Goal: Task Accomplishment & Management: Manage account settings

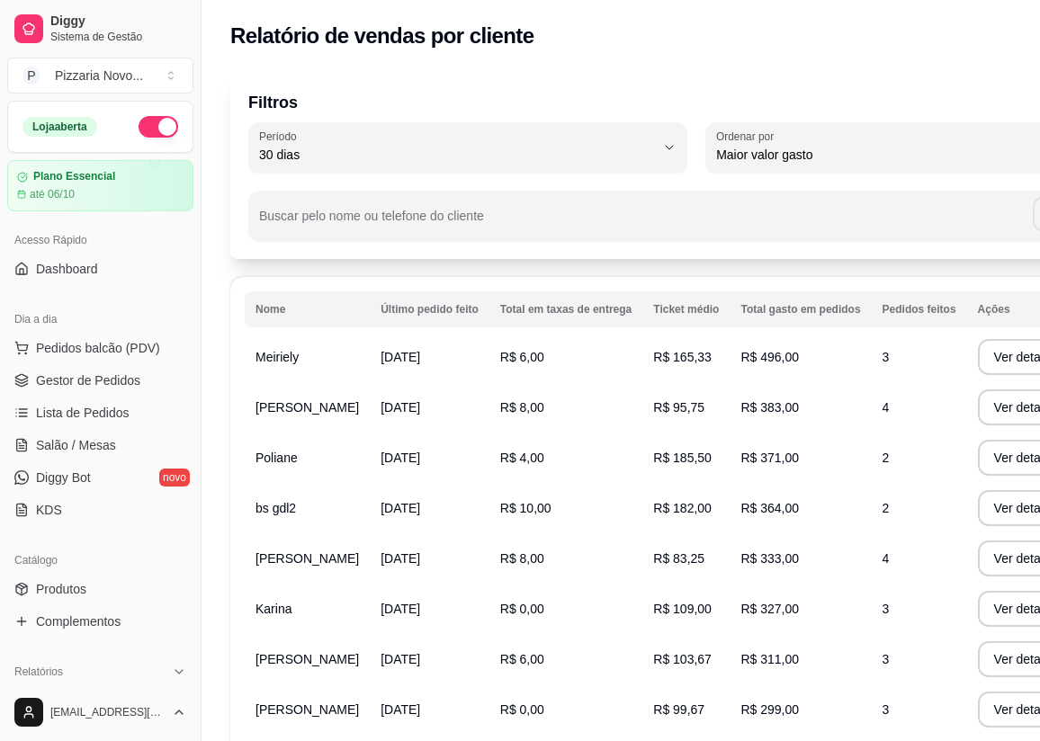
select select "30"
select select "HIGHEST_TOTAL_SPENT_WITH_ORDERS"
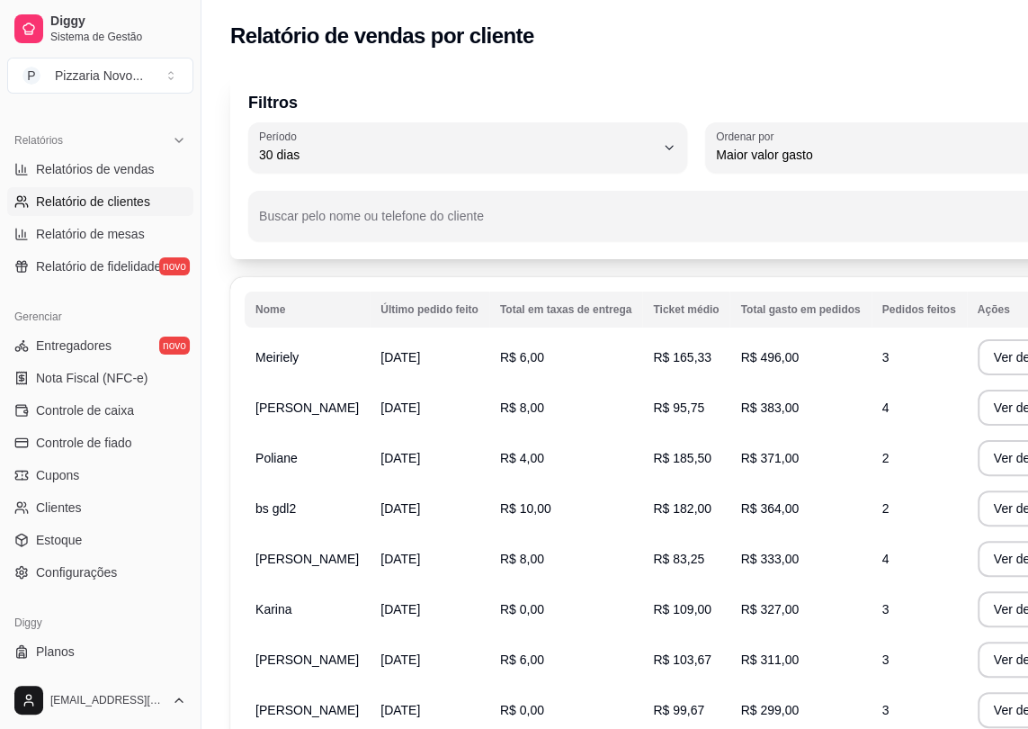
scroll to position [552, 0]
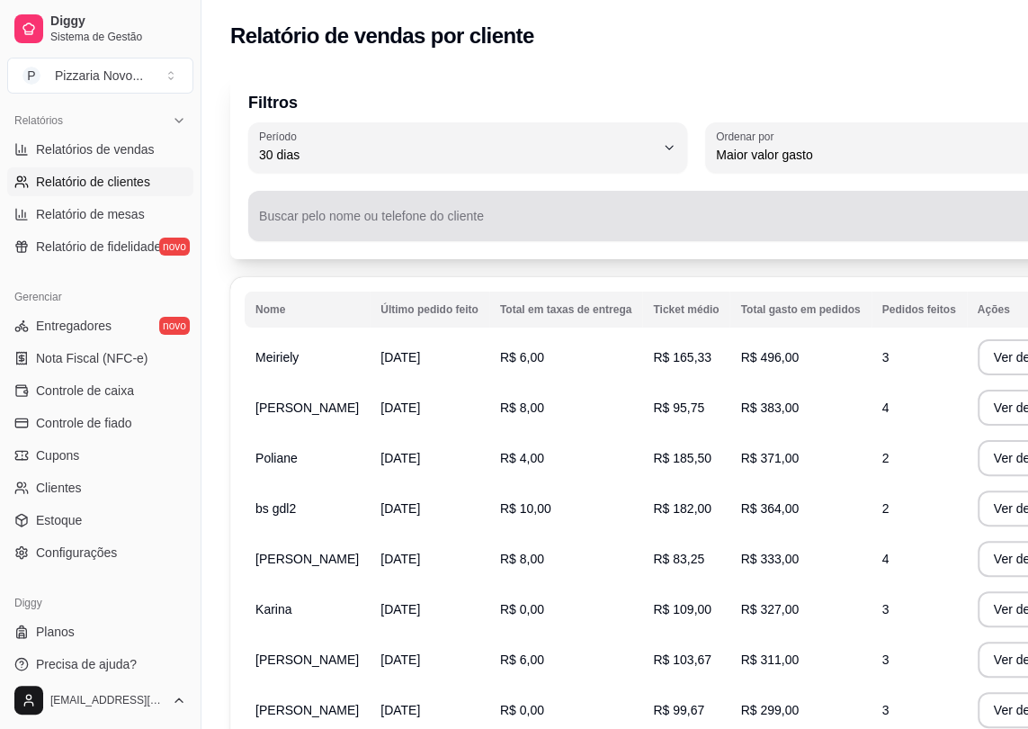
click at [620, 202] on div "Pesquisar" at bounding box center [696, 216] width 875 height 36
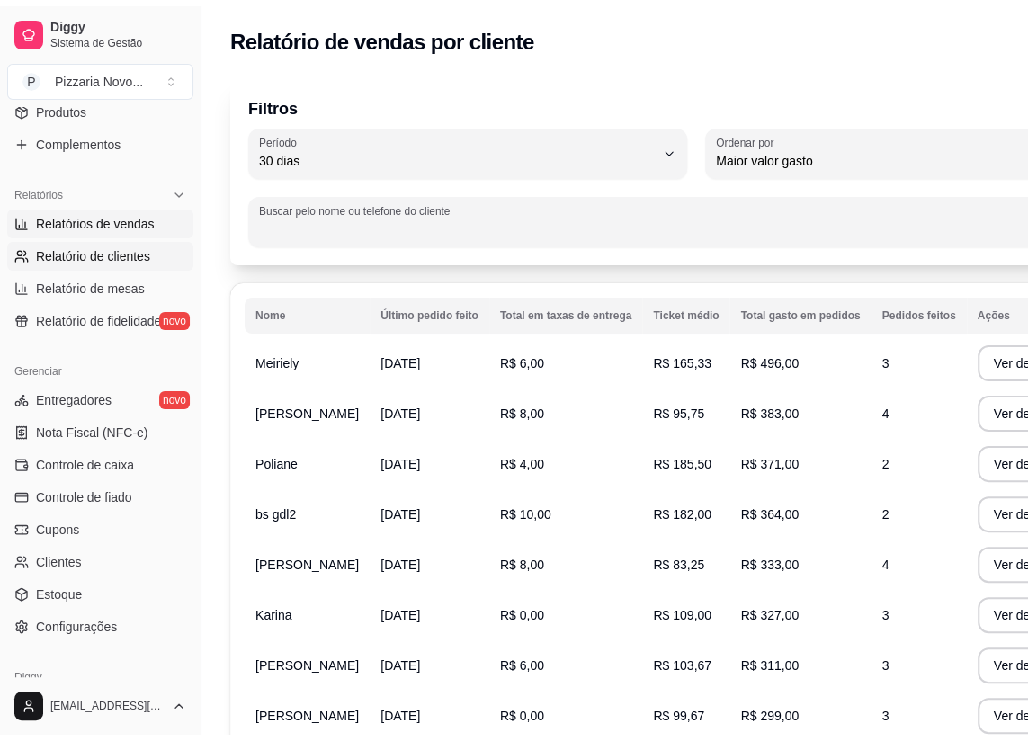
scroll to position [388, 0]
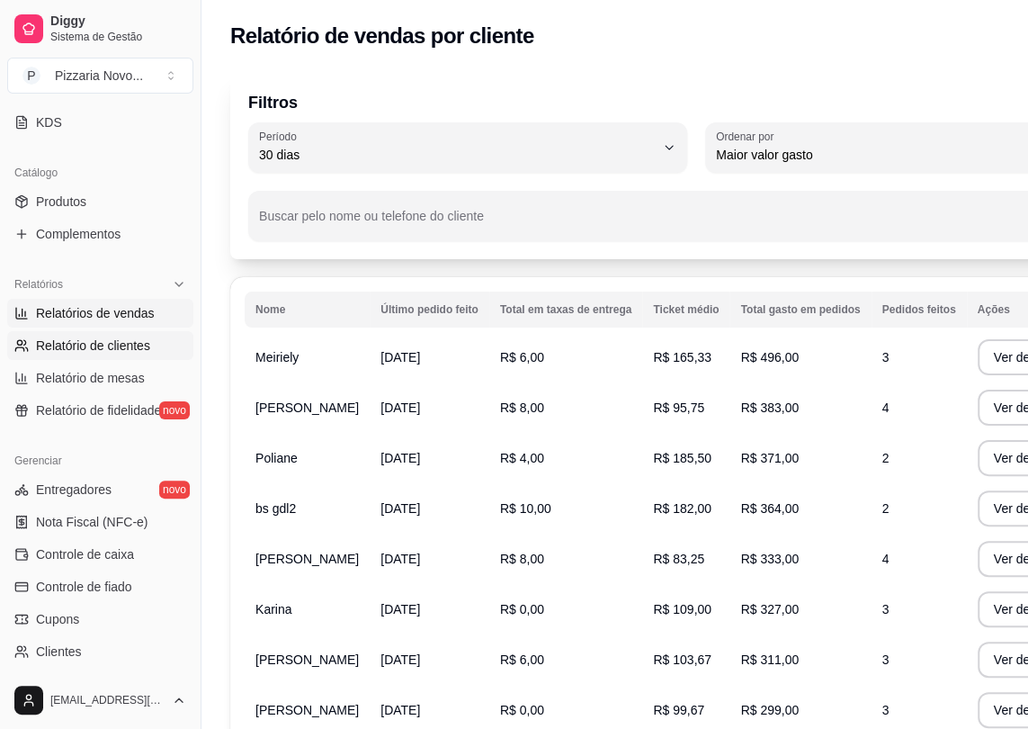
click at [137, 312] on span "Relatórios de vendas" at bounding box center [95, 313] width 119 height 18
select select "ALL"
select select "0"
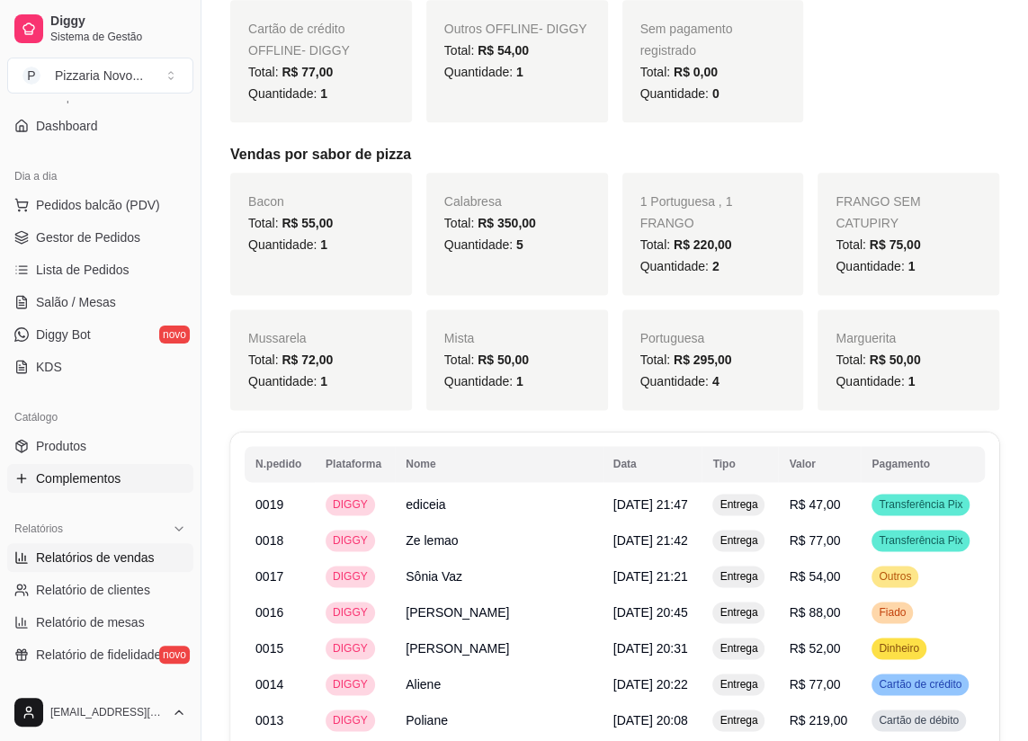
scroll to position [61, 0]
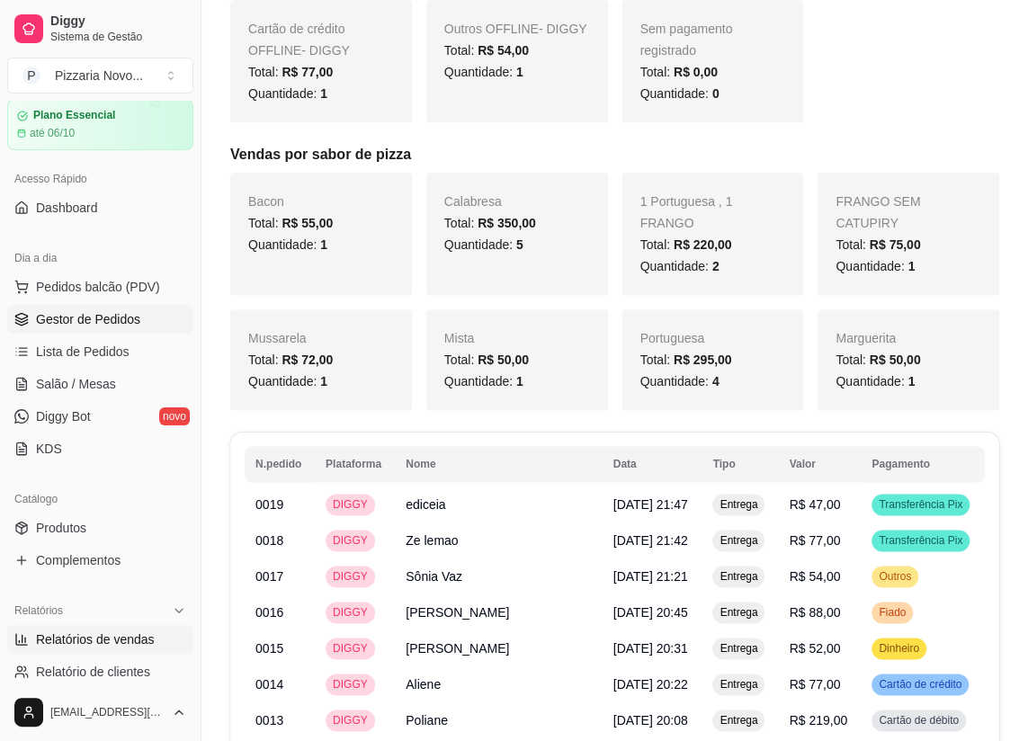
click at [106, 312] on span "Gestor de Pedidos" at bounding box center [88, 319] width 104 height 18
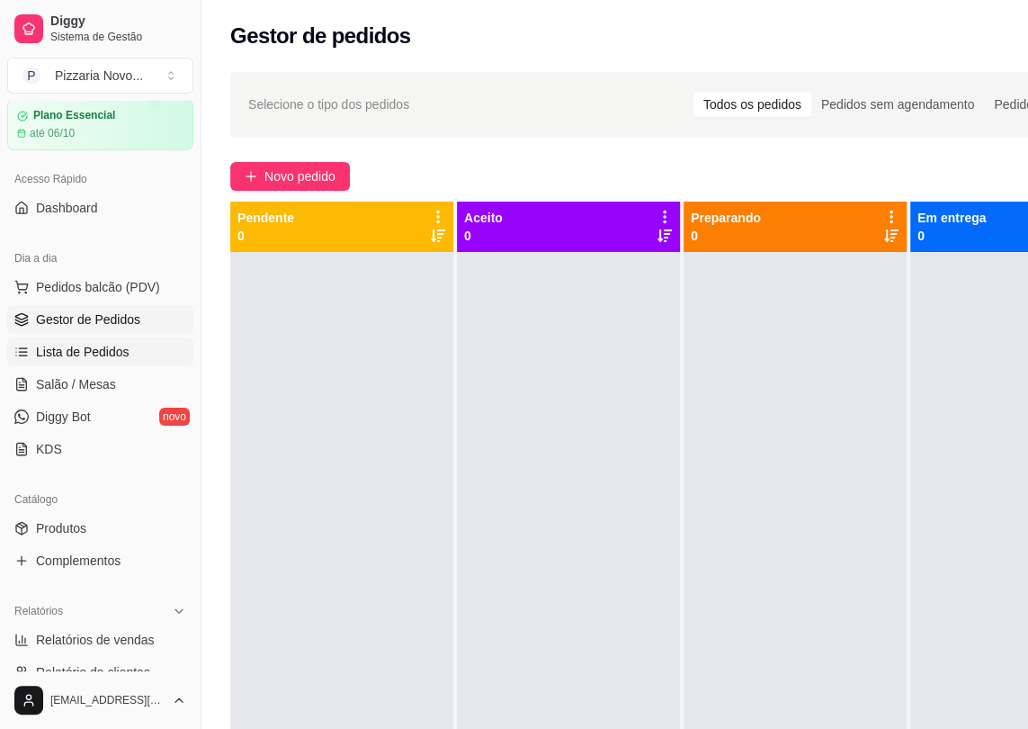
click at [126, 351] on link "Lista de Pedidos" at bounding box center [100, 351] width 186 height 29
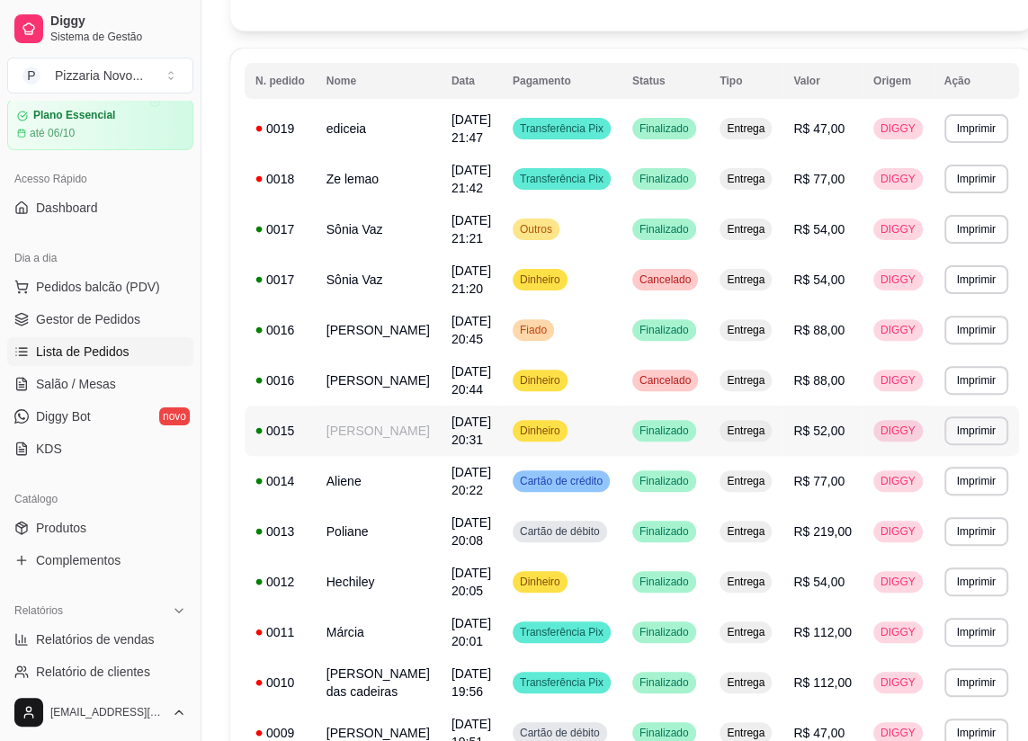
scroll to position [163, 0]
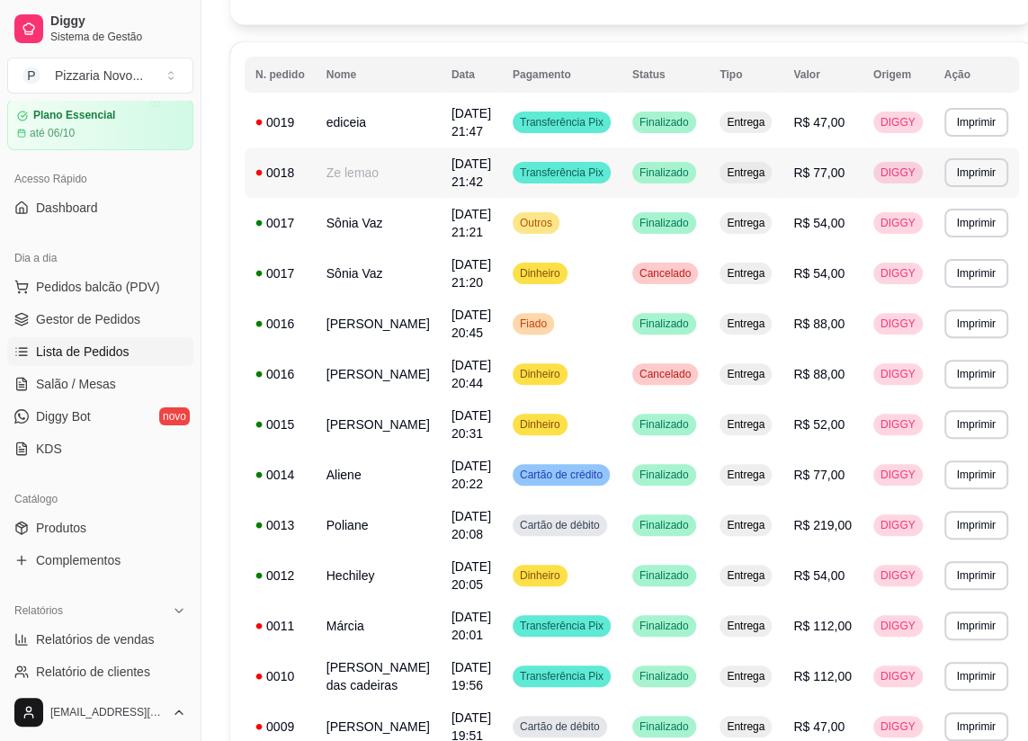
click at [723, 171] on span "Entrega" at bounding box center [745, 173] width 45 height 14
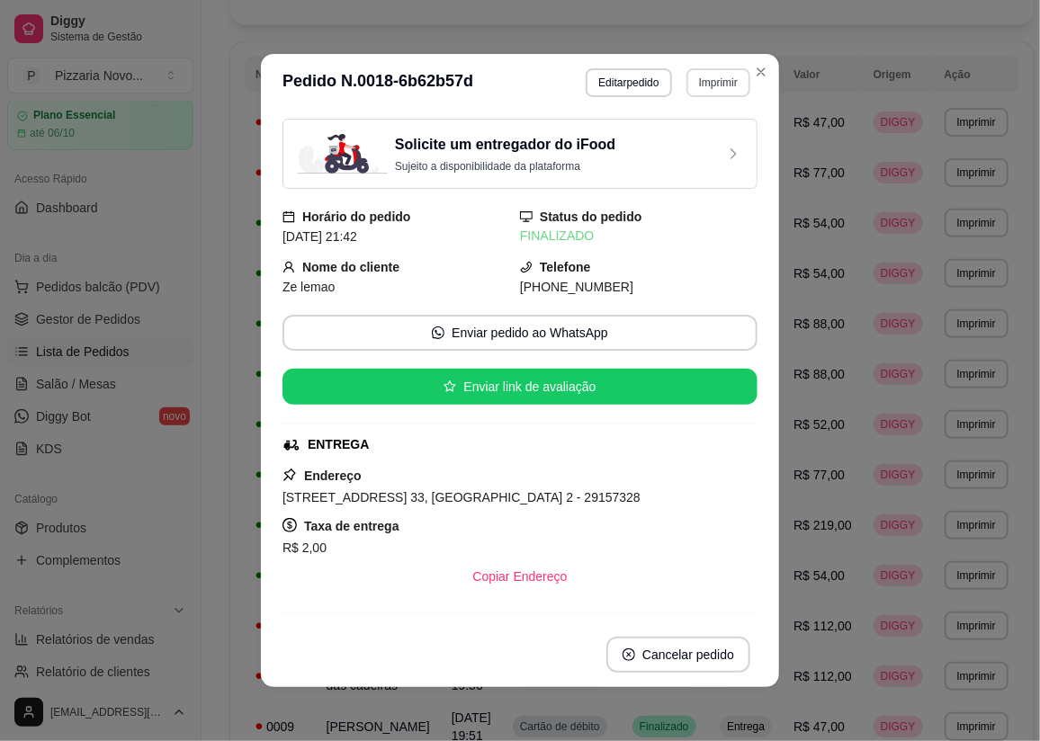
click at [714, 79] on button "Imprimir" at bounding box center [719, 82] width 64 height 29
click at [702, 150] on button "IMPRESSORA" at bounding box center [681, 146] width 130 height 29
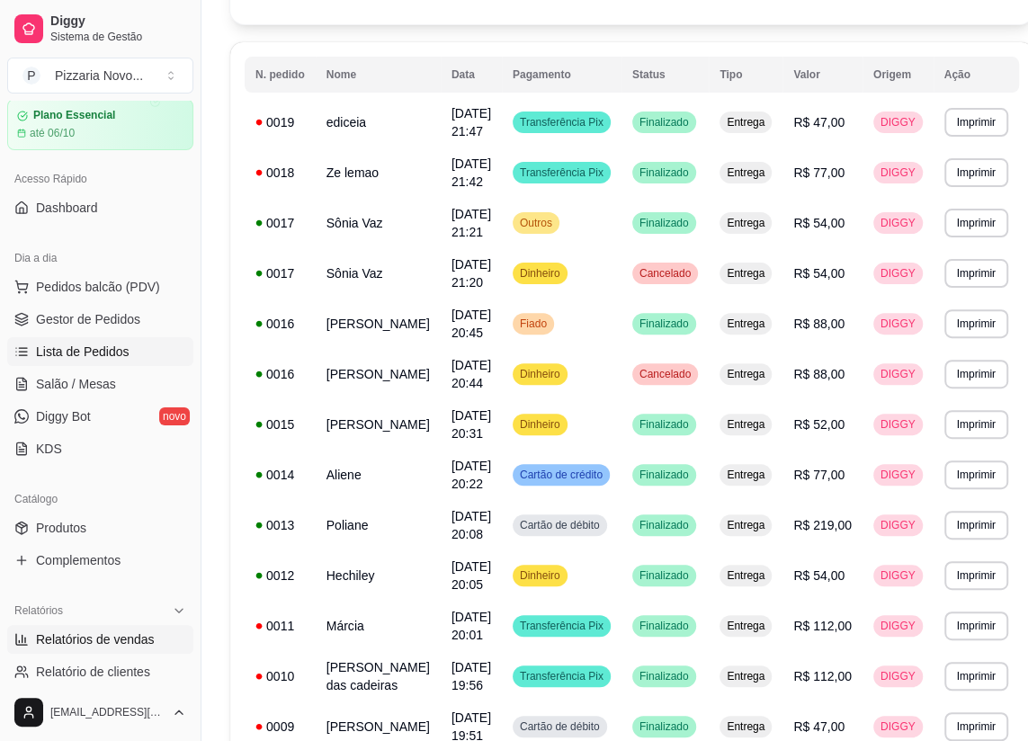
click at [98, 638] on span "Relatórios de vendas" at bounding box center [95, 640] width 119 height 18
select select "ALL"
select select "0"
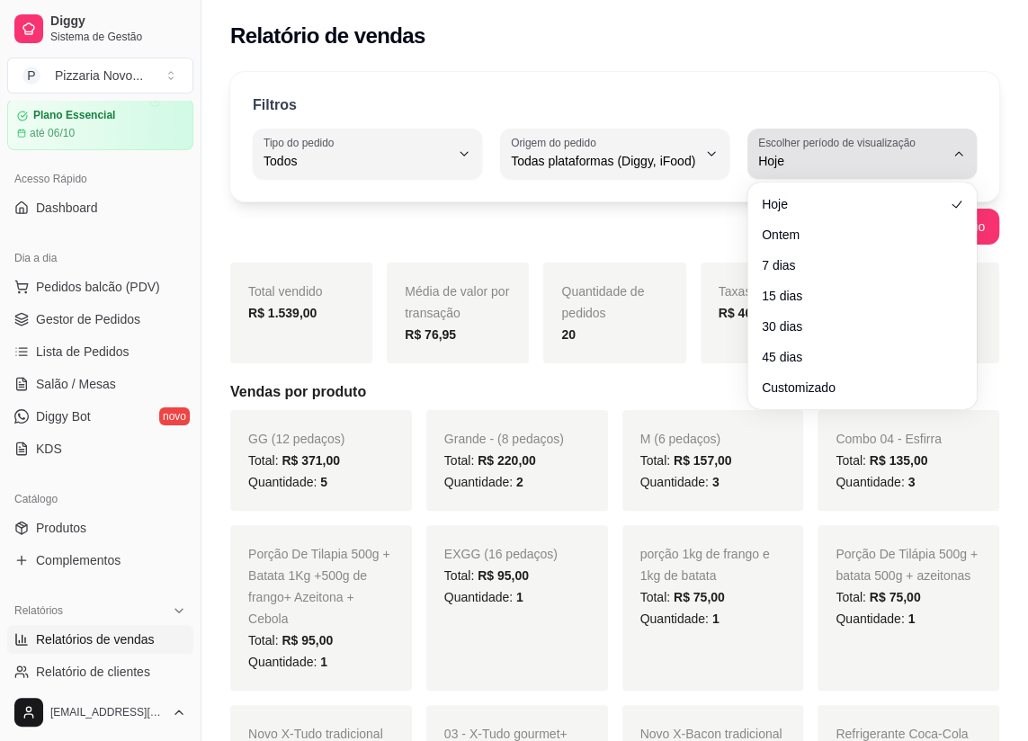
click at [965, 153] on icon "button" at bounding box center [959, 154] width 14 height 14
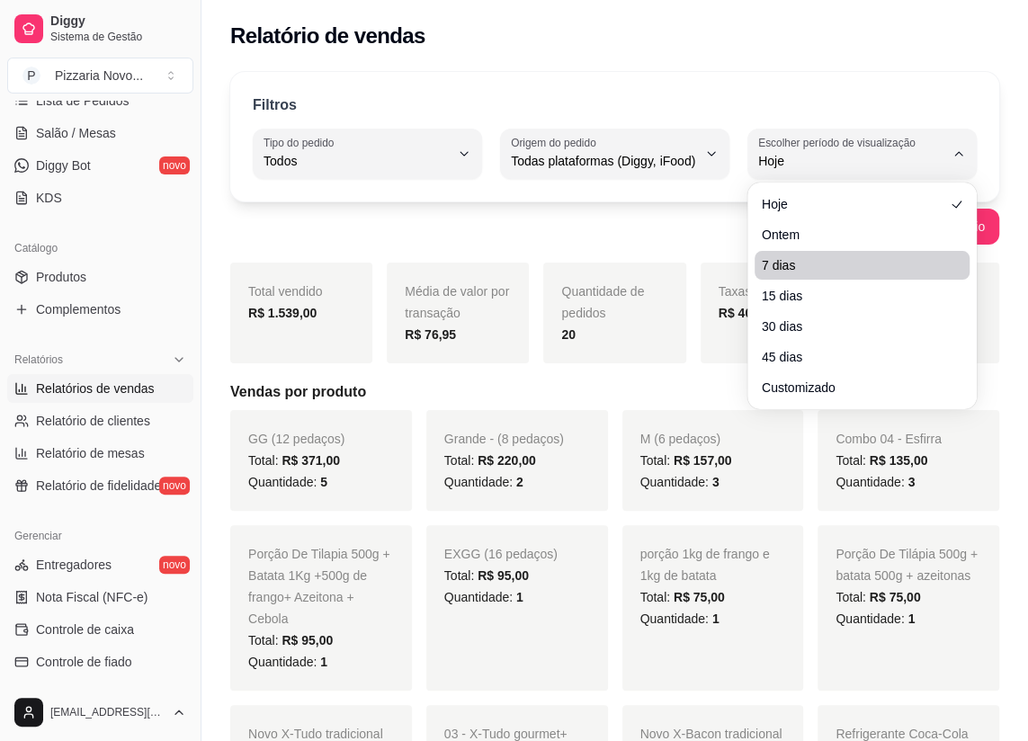
scroll to position [552, 0]
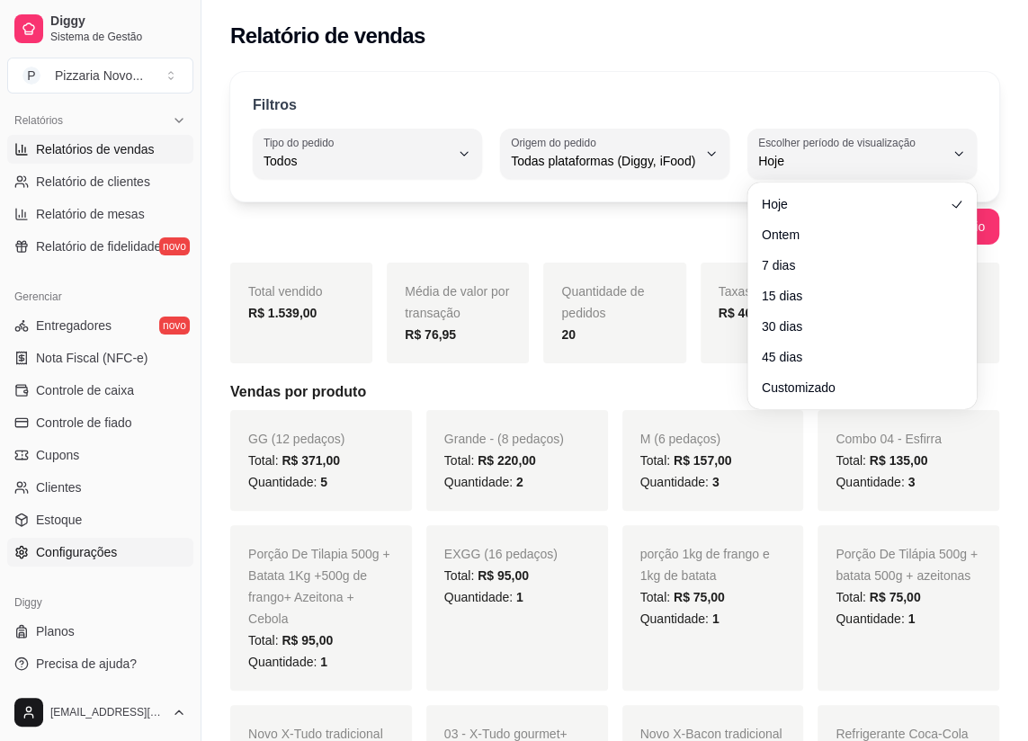
click at [72, 548] on span "Configurações" at bounding box center [76, 552] width 81 height 18
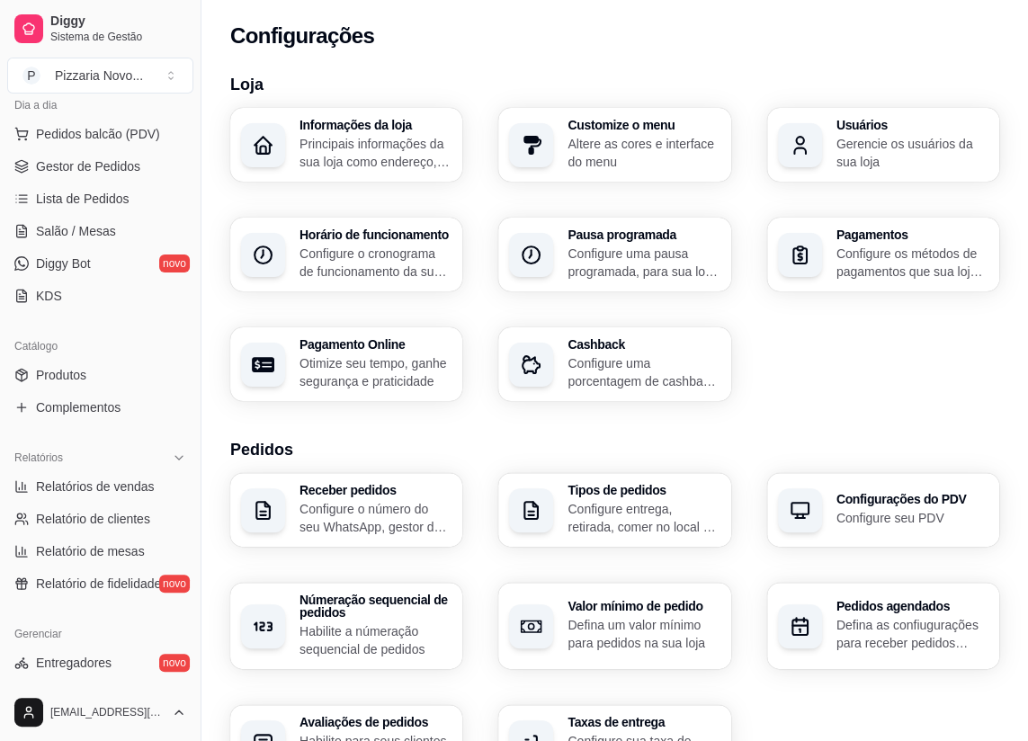
scroll to position [327, 0]
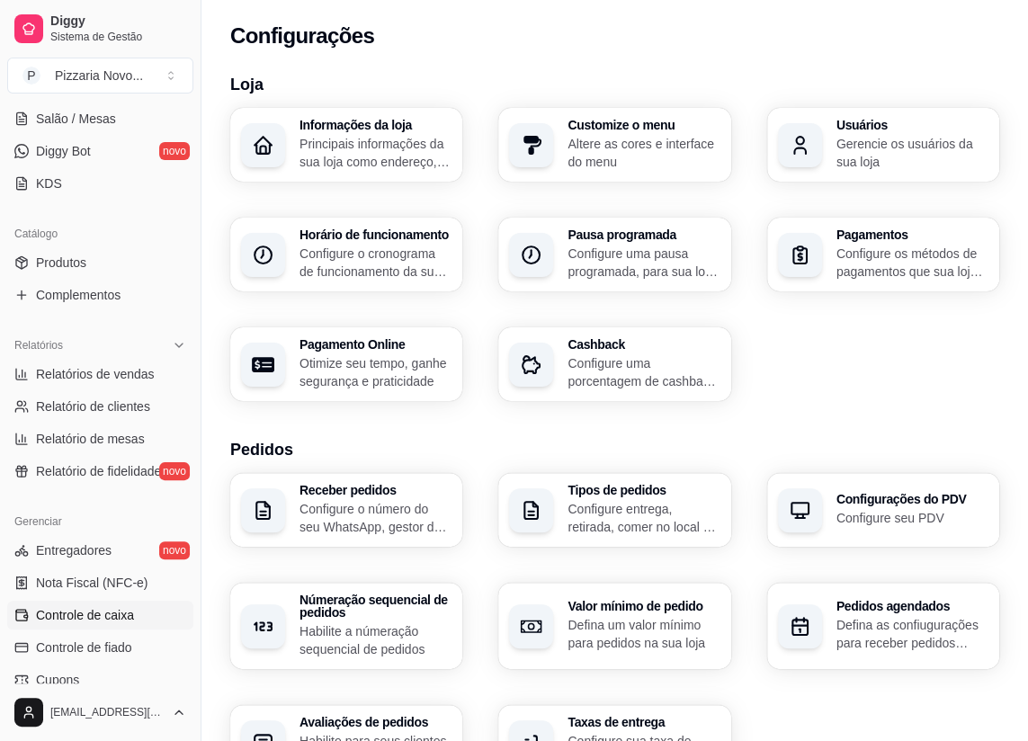
click at [126, 615] on span "Controle de caixa" at bounding box center [85, 615] width 98 height 18
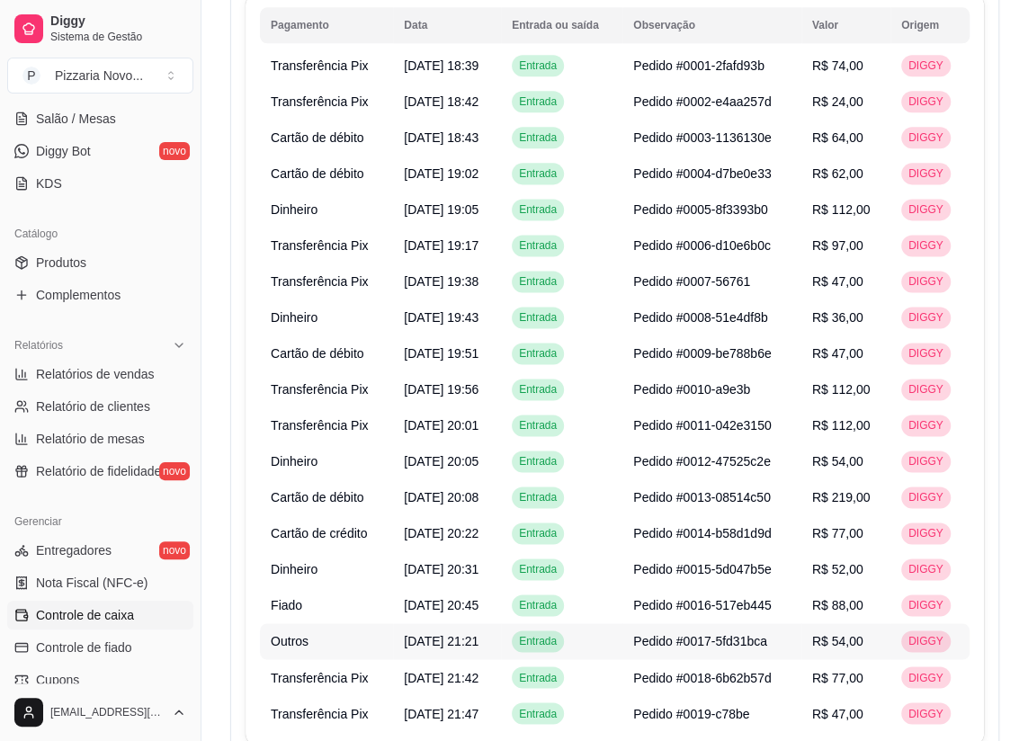
scroll to position [1308, 0]
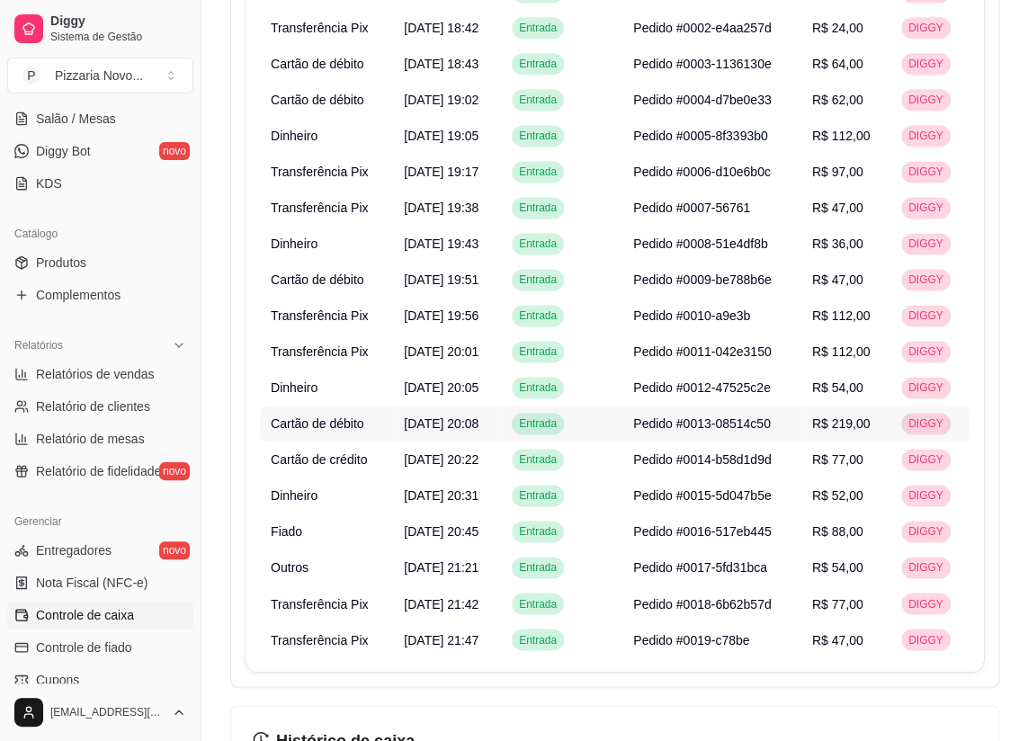
click at [857, 418] on span "R$ 219,00" at bounding box center [842, 424] width 58 height 14
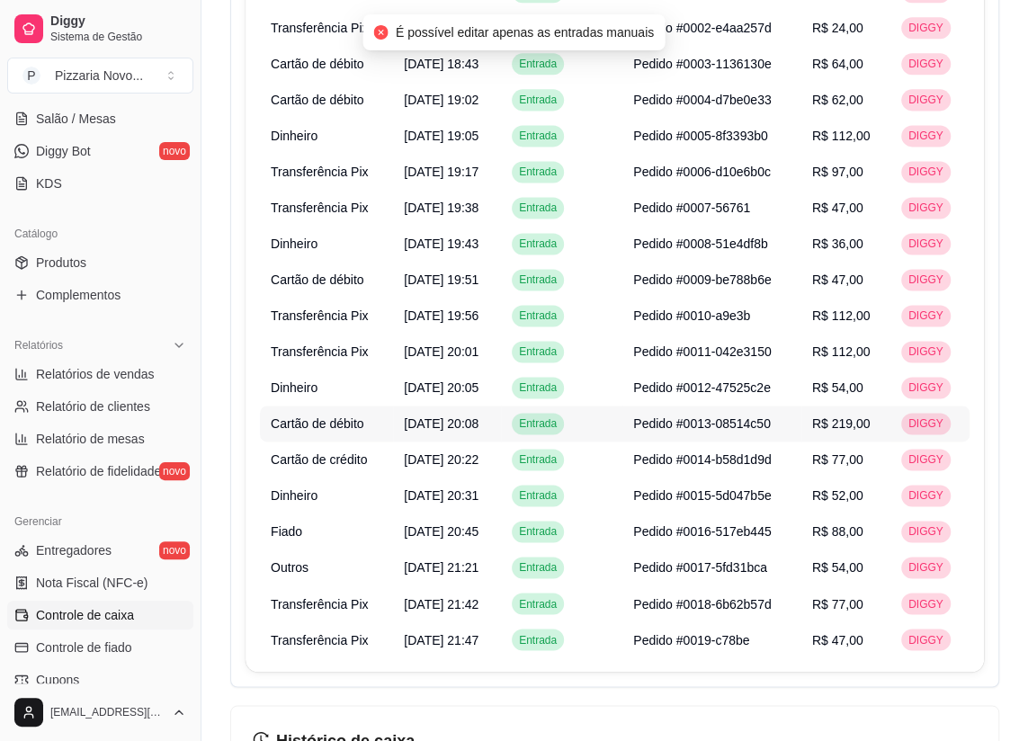
click at [501, 426] on td "[DATE] 20:08" at bounding box center [447, 424] width 108 height 36
click at [446, 417] on span "[DATE] 20:08" at bounding box center [441, 424] width 75 height 14
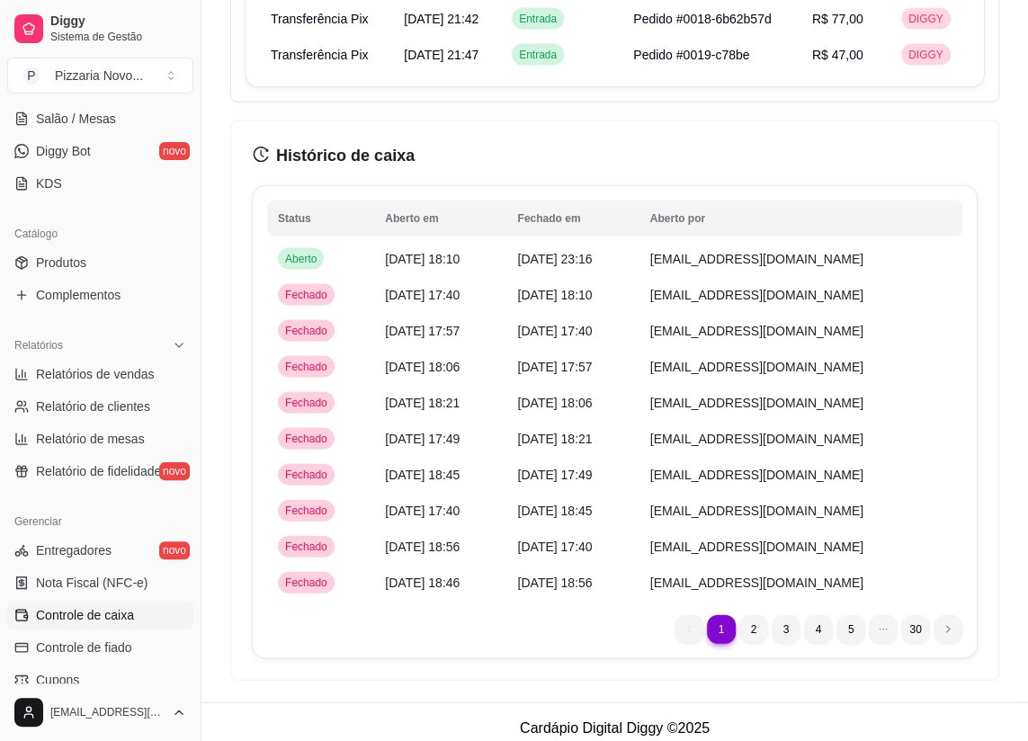
scroll to position [1904, 0]
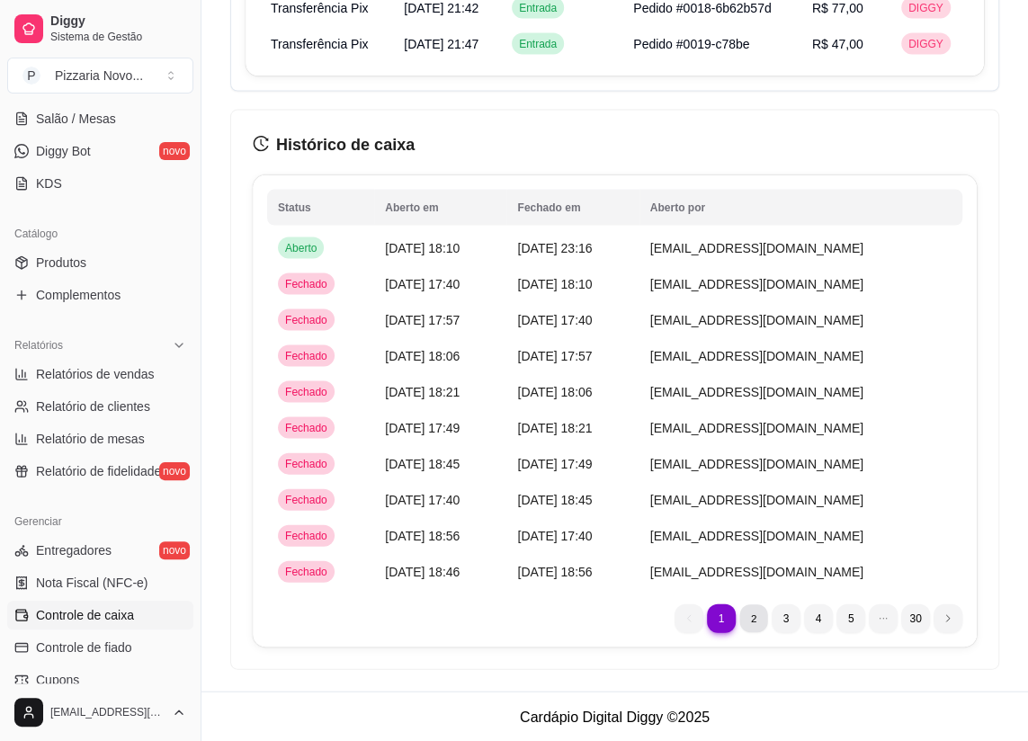
click at [752, 610] on li "2" at bounding box center [754, 619] width 28 height 28
click at [172, 339] on icon at bounding box center [179, 345] width 14 height 14
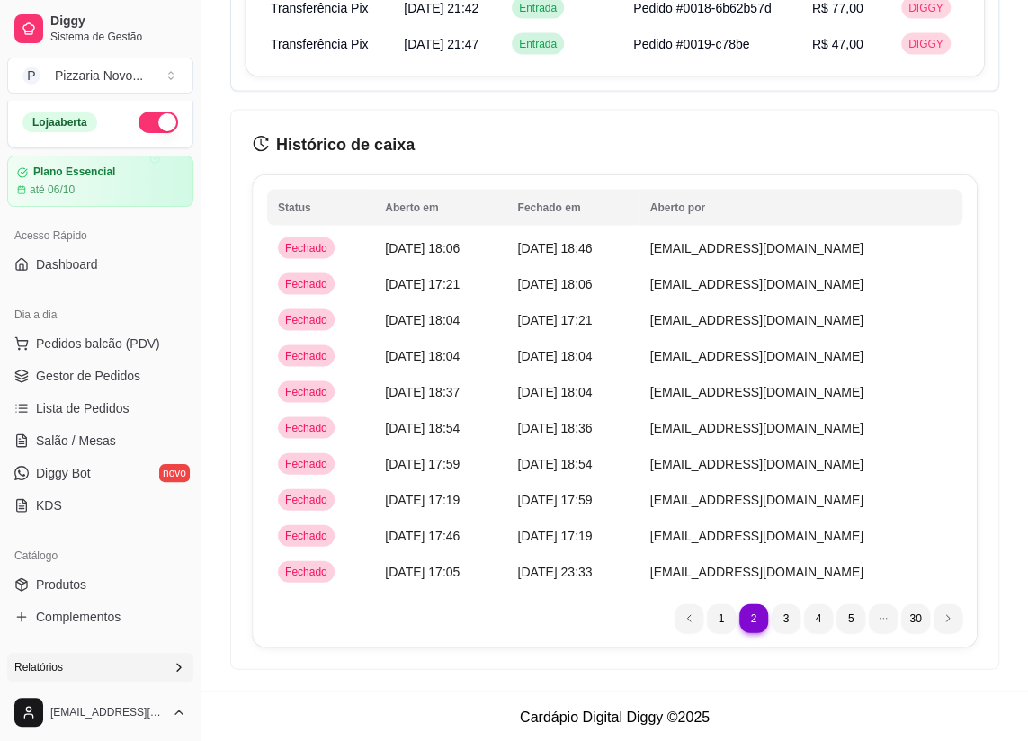
scroll to position [0, 0]
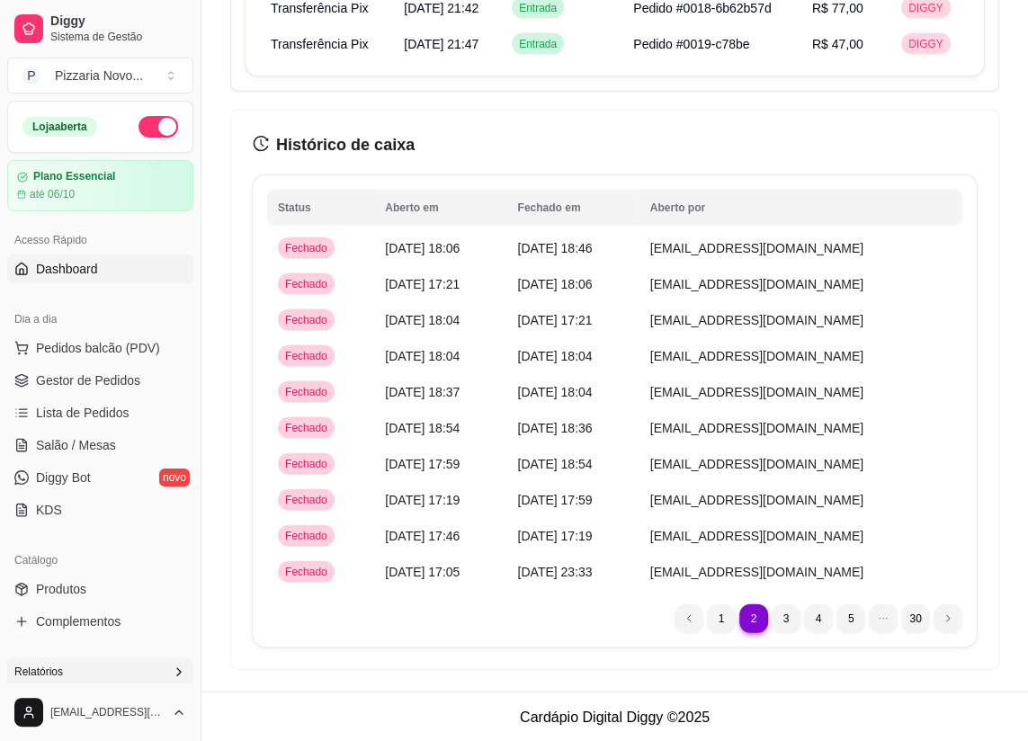
click at [79, 274] on span "Dashboard" at bounding box center [67, 269] width 62 height 18
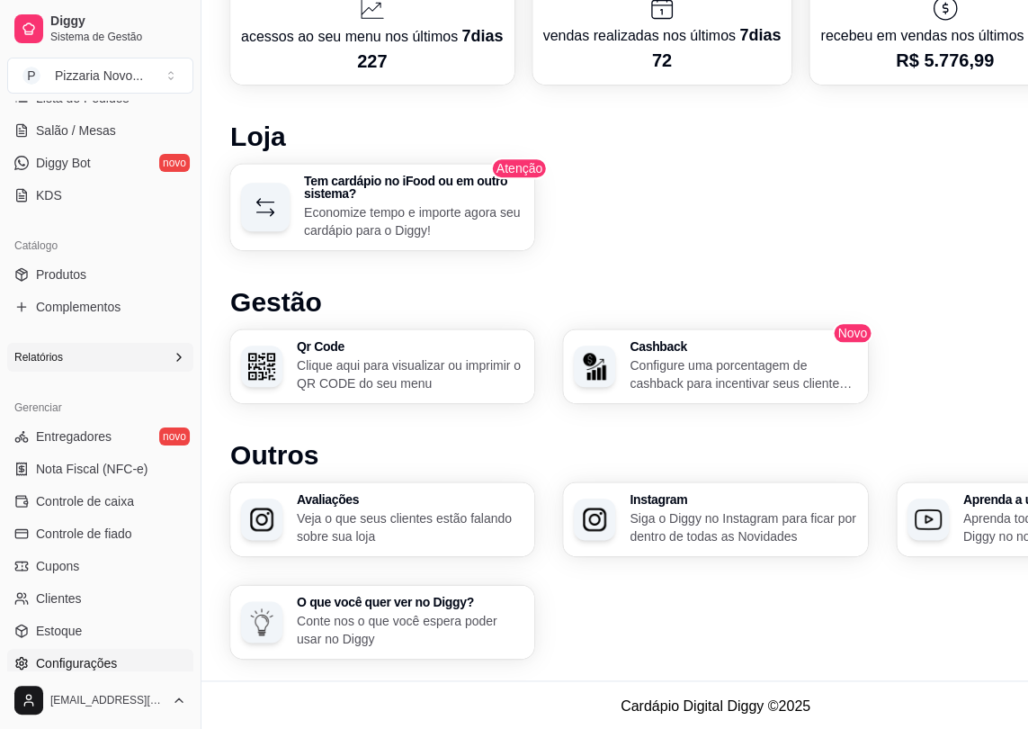
scroll to position [409, 0]
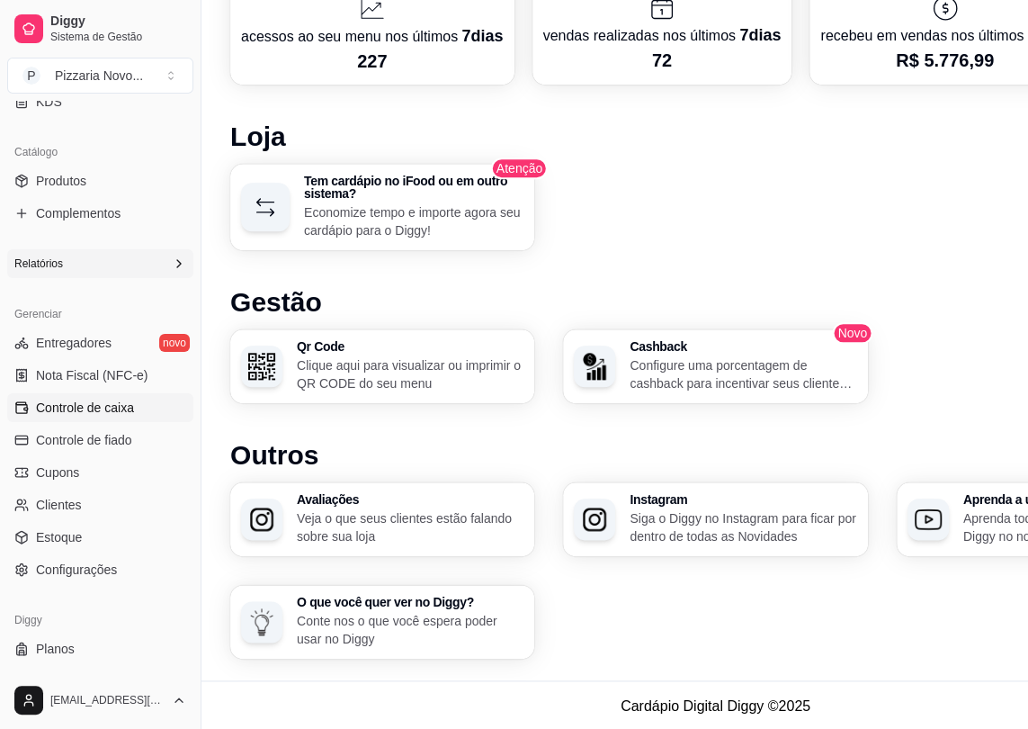
click at [113, 402] on span "Controle de caixa" at bounding box center [85, 408] width 98 height 18
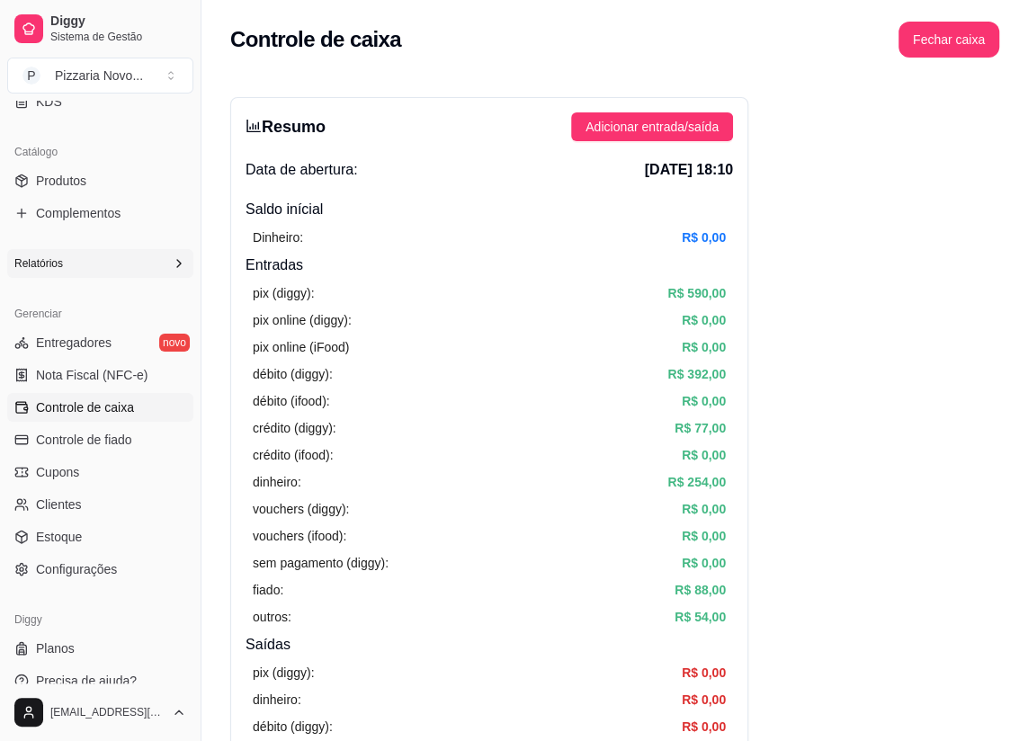
click at [116, 406] on span "Controle de caixa" at bounding box center [85, 408] width 98 height 18
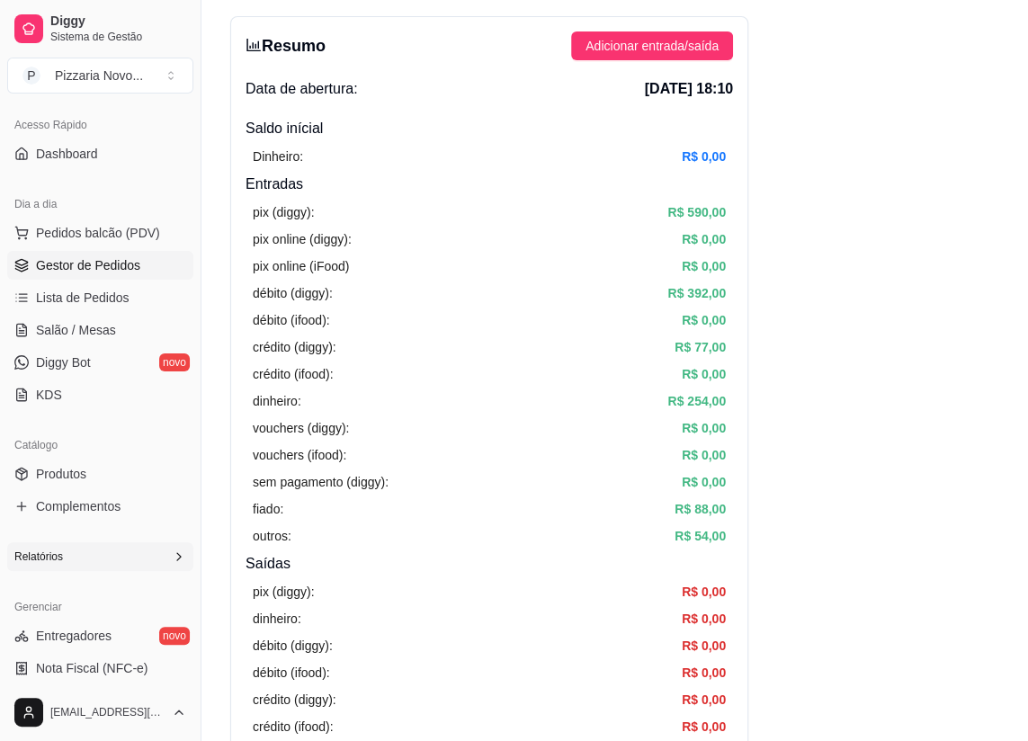
scroll to position [81, 0]
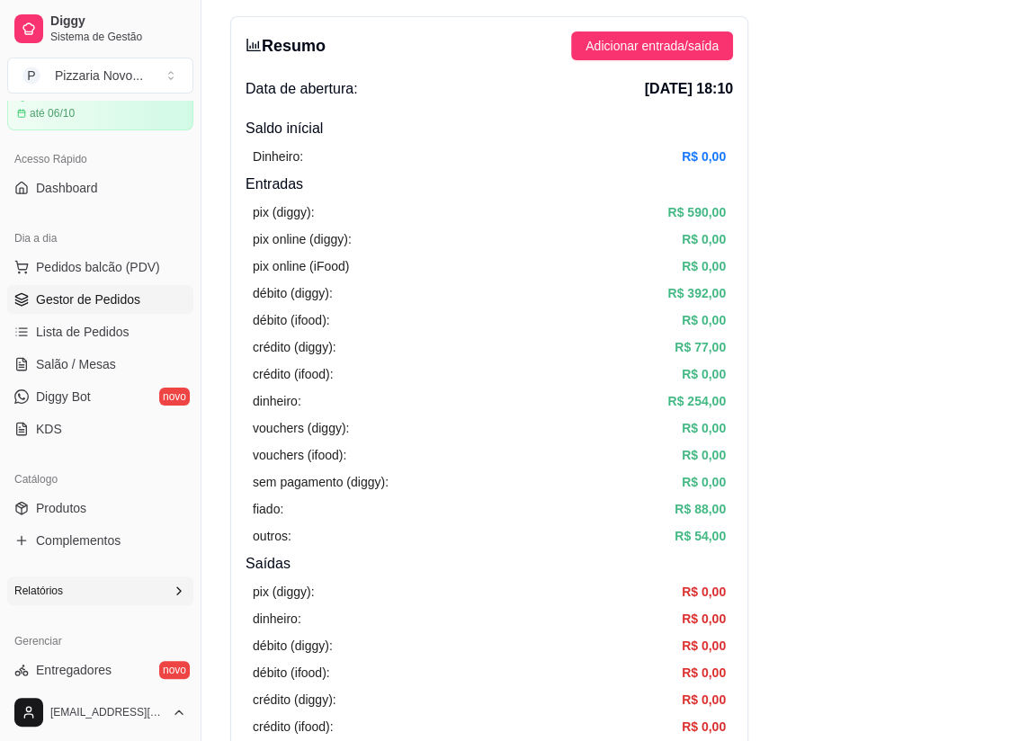
click at [107, 291] on span "Gestor de Pedidos" at bounding box center [88, 300] width 104 height 18
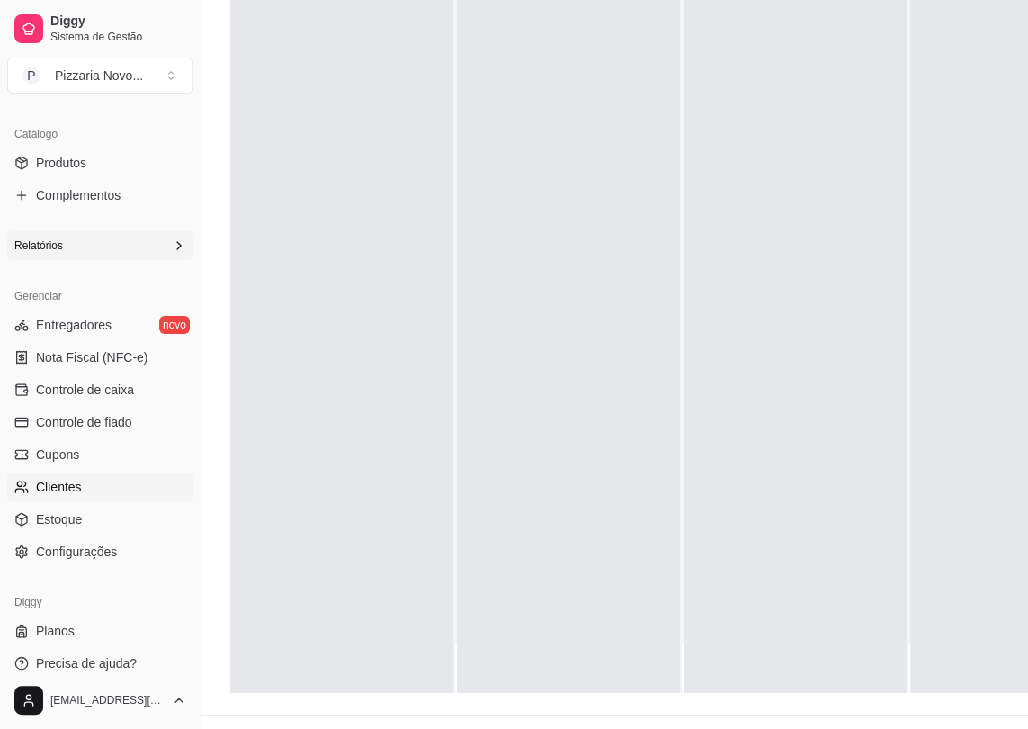
scroll to position [245, 0]
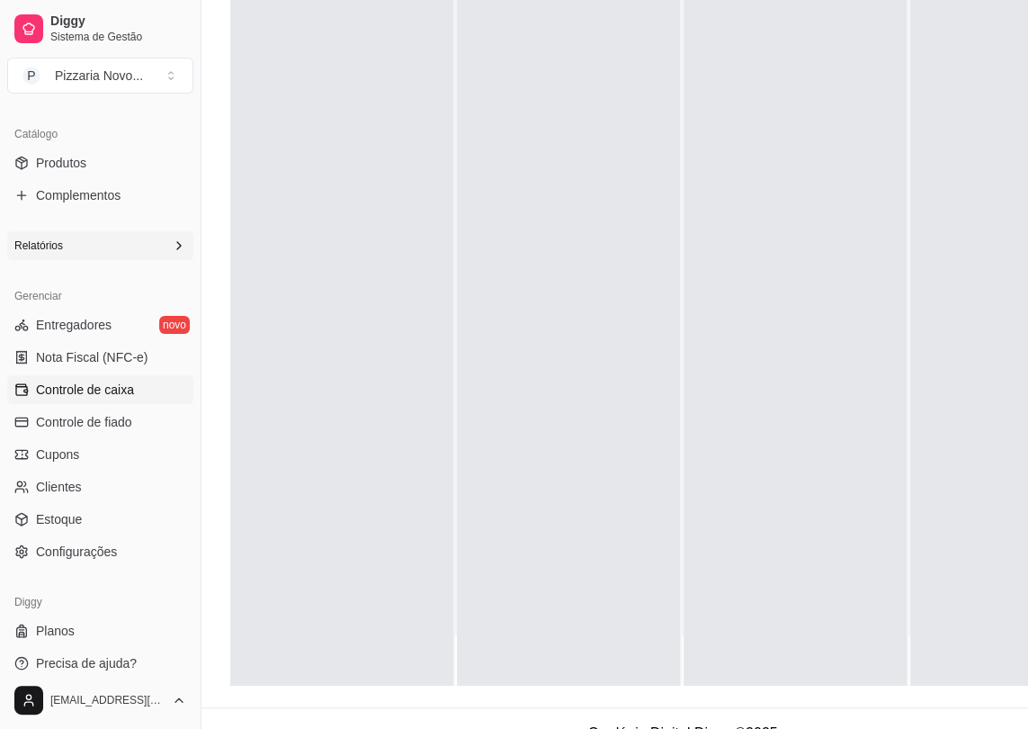
click at [114, 396] on span "Controle de caixa" at bounding box center [85, 390] width 98 height 18
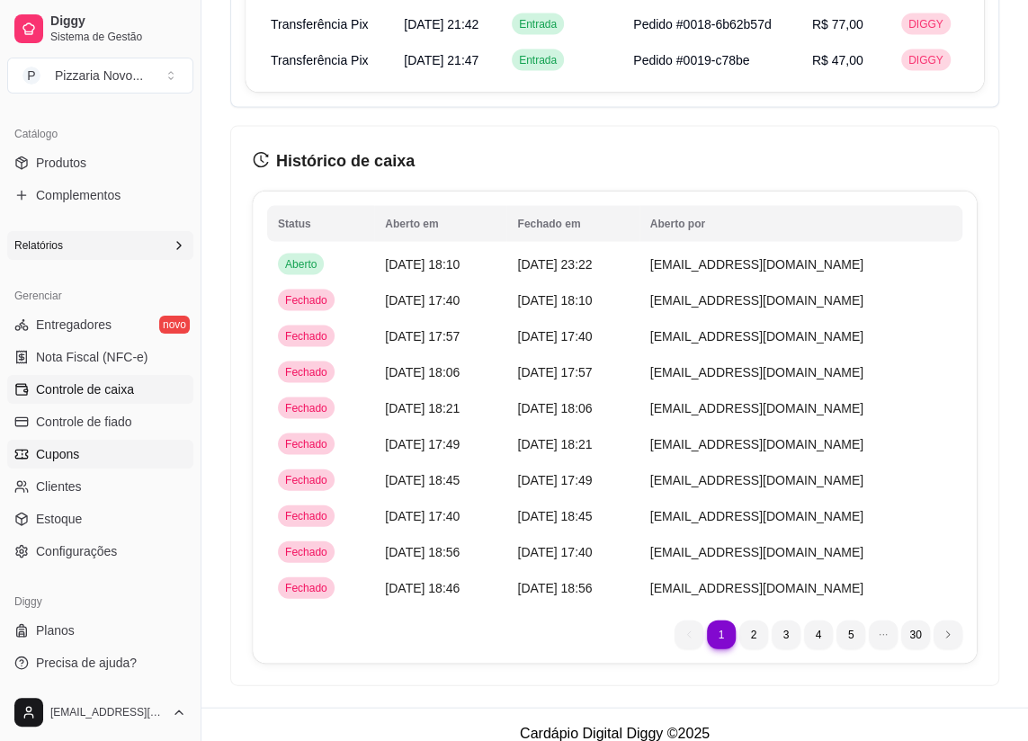
scroll to position [1904, 0]
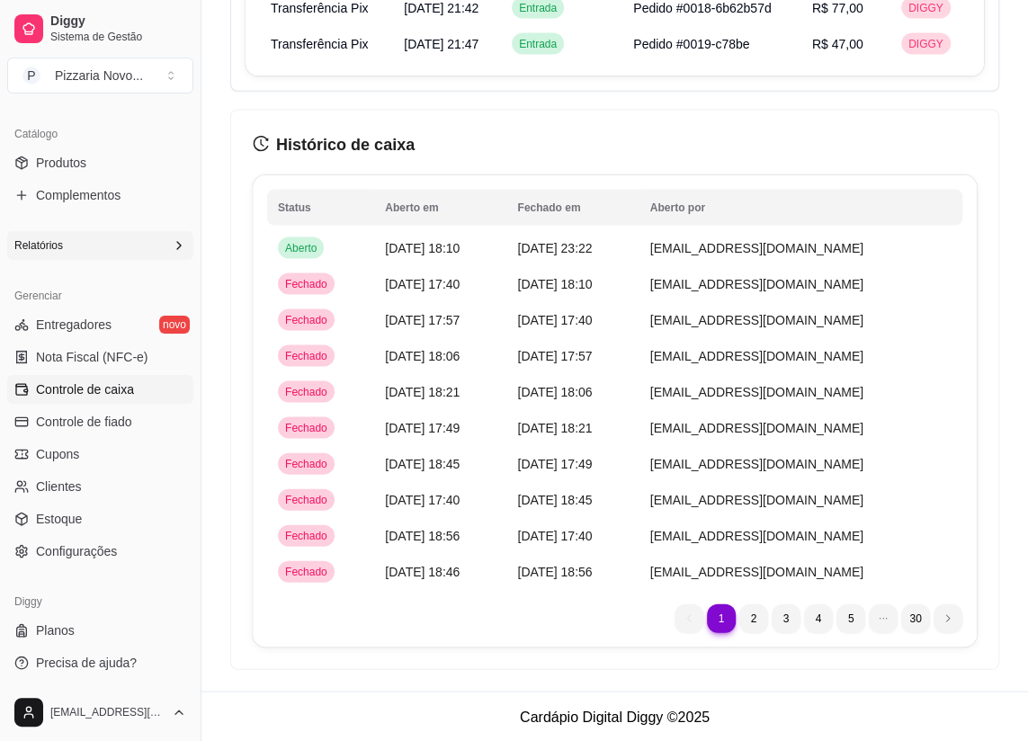
drag, startPoint x: 196, startPoint y: 617, endPoint x: 202, endPoint y: 579, distance: 38.3
click at [203, 584] on button "Toggle Sidebar" at bounding box center [200, 370] width 14 height 741
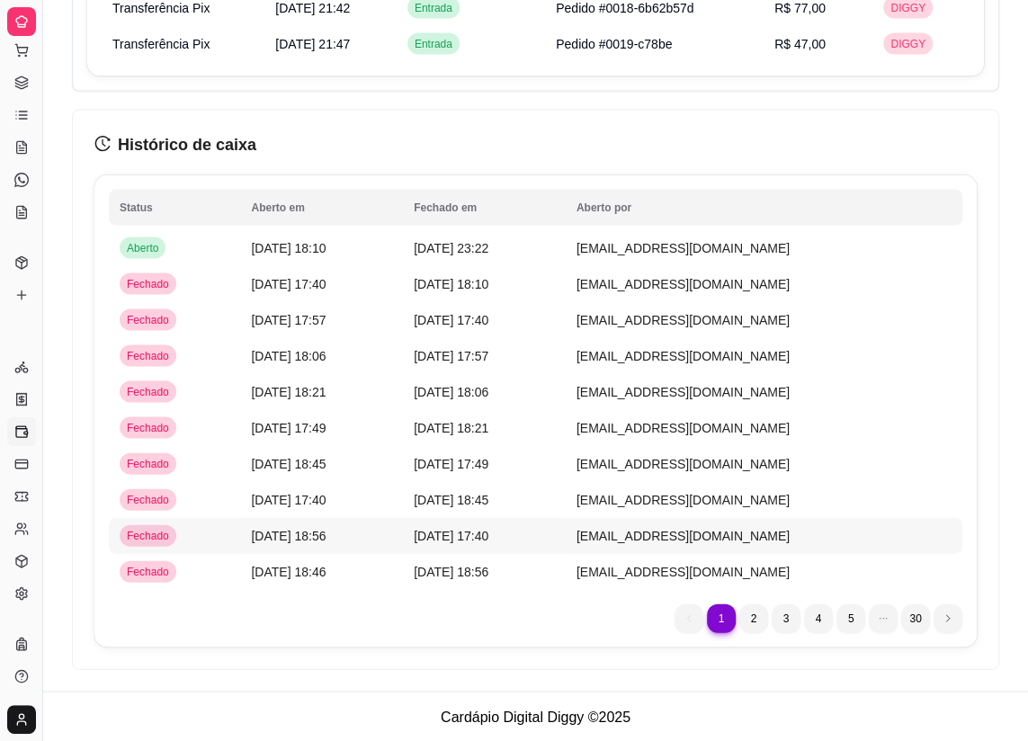
scroll to position [65, 0]
click at [840, 303] on td "[EMAIL_ADDRESS][DOMAIN_NAME]" at bounding box center [764, 320] width 397 height 36
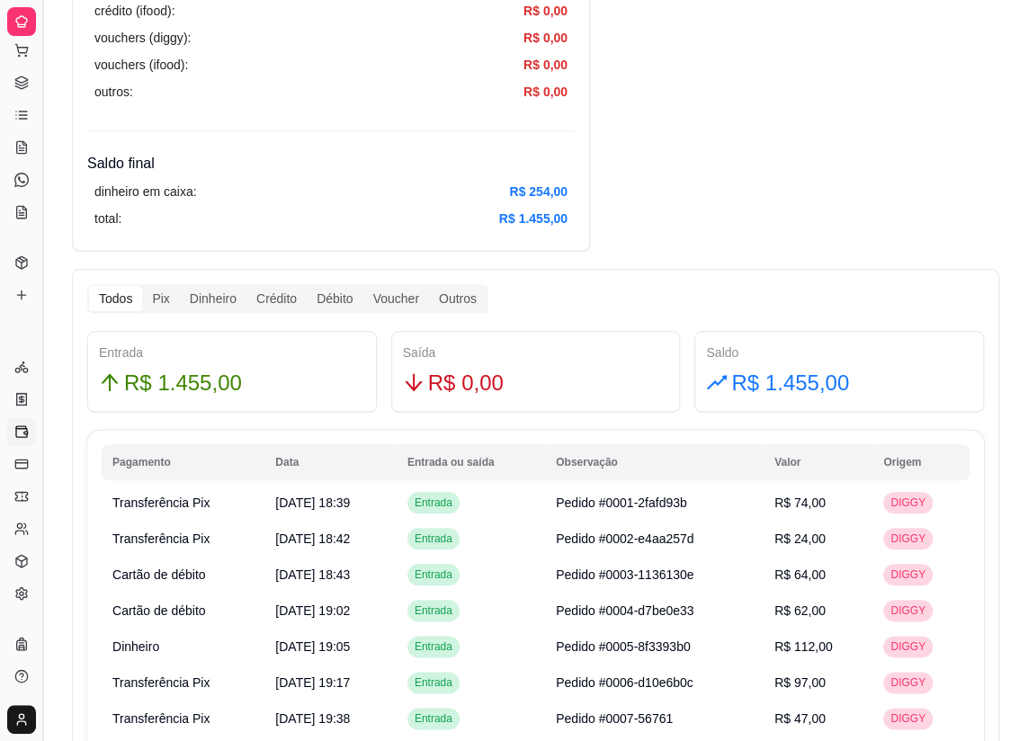
scroll to position [759, 0]
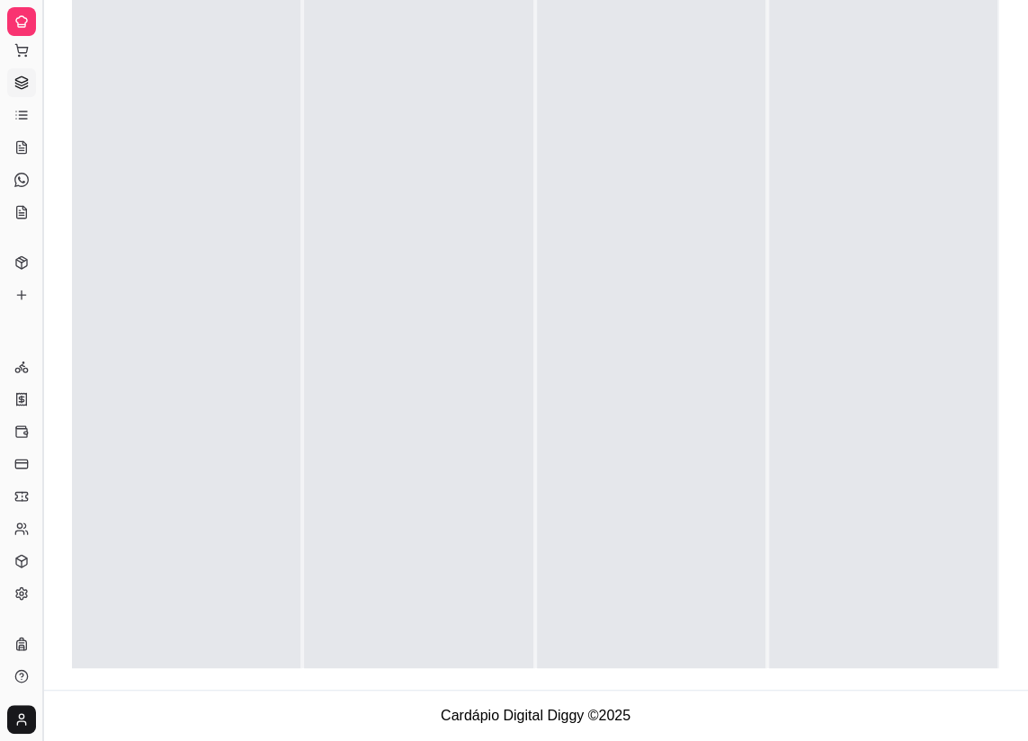
scroll to position [245, 0]
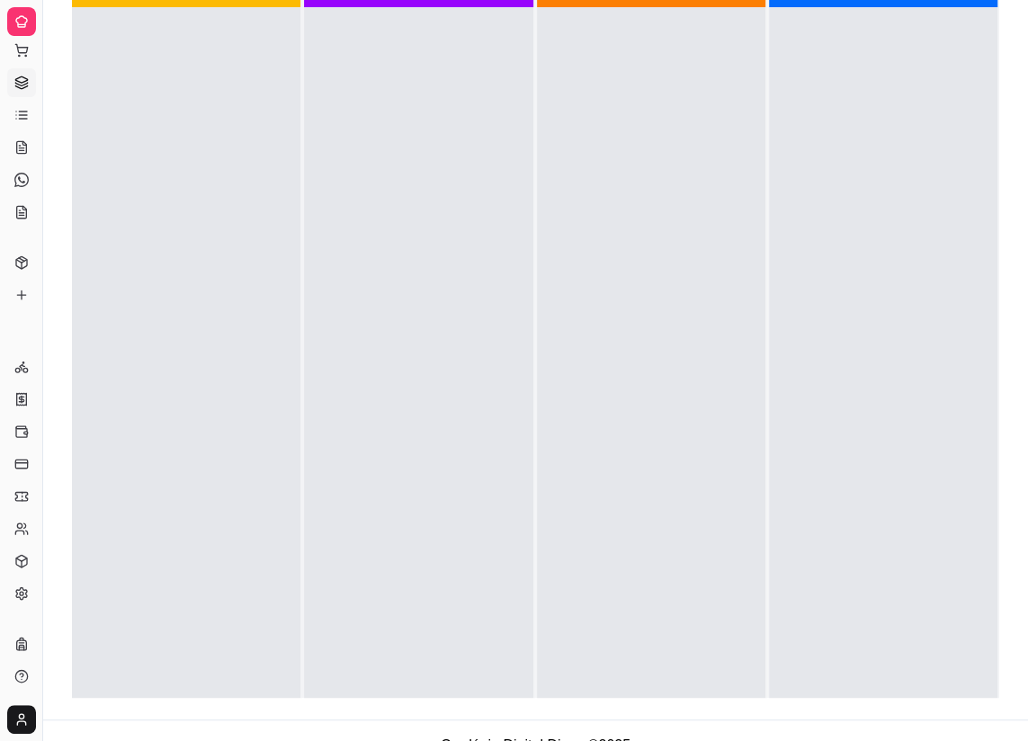
click at [473, 386] on div at bounding box center [418, 377] width 229 height 741
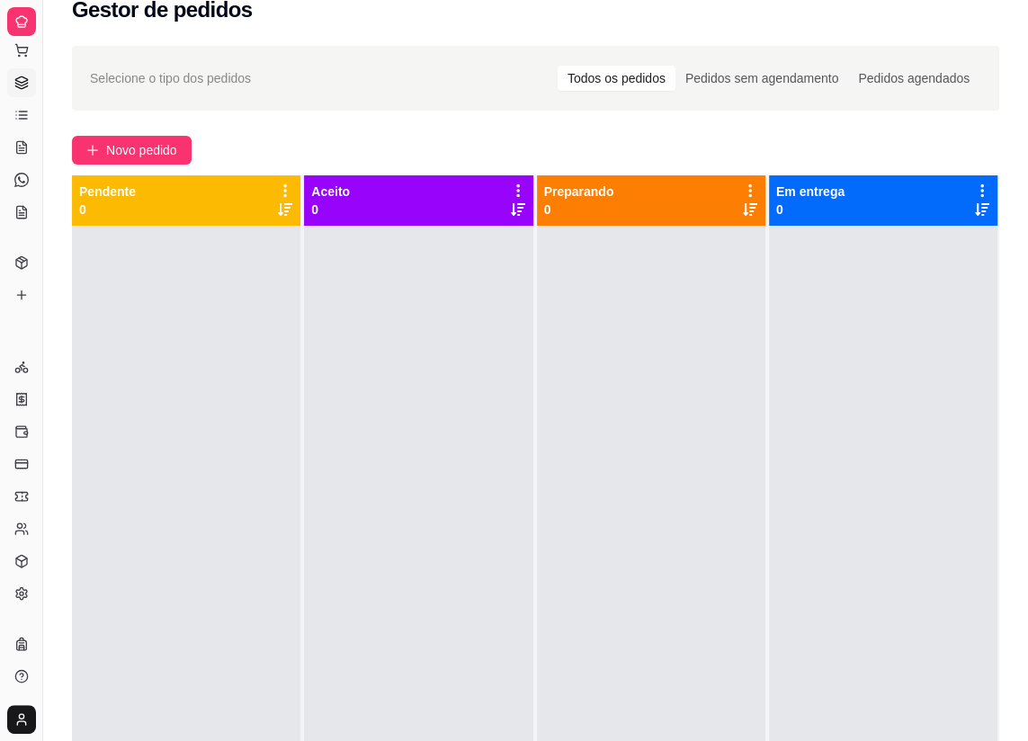
scroll to position [0, 0]
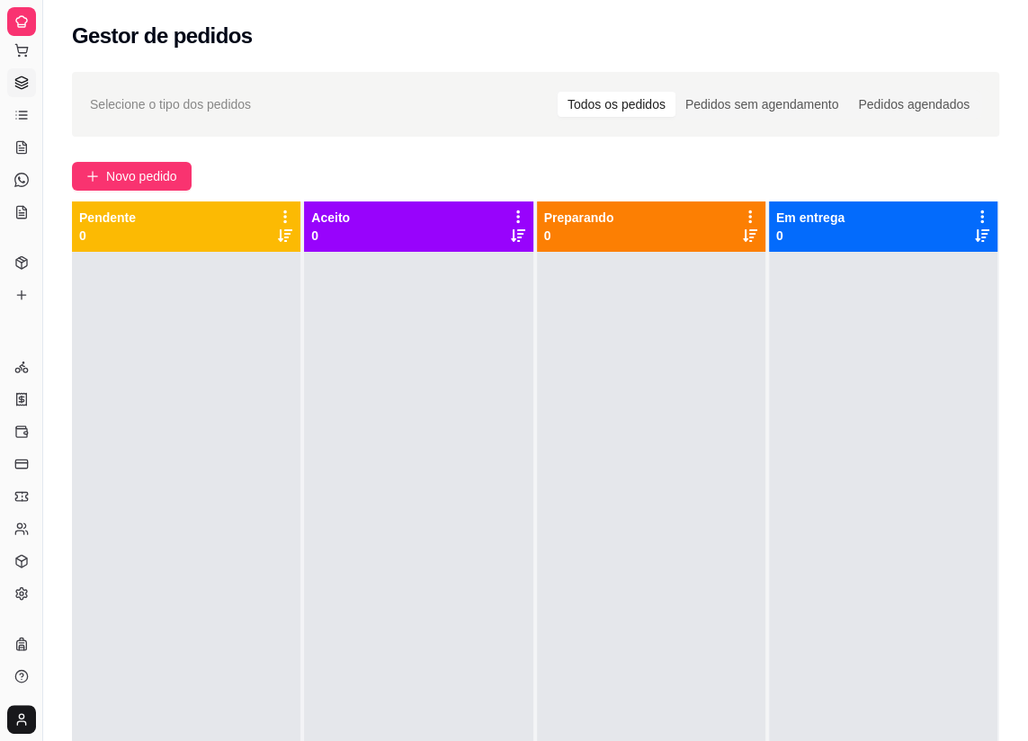
click at [928, 90] on div "Todos os pedidos Pedidos sem agendamento Pedidos agendados" at bounding box center [769, 104] width 426 height 29
click at [384, 150] on div "Selecione o tipo dos pedidos Todos os pedidos Pedidos sem agendamento Pedidos a…" at bounding box center [535, 512] width 985 height 903
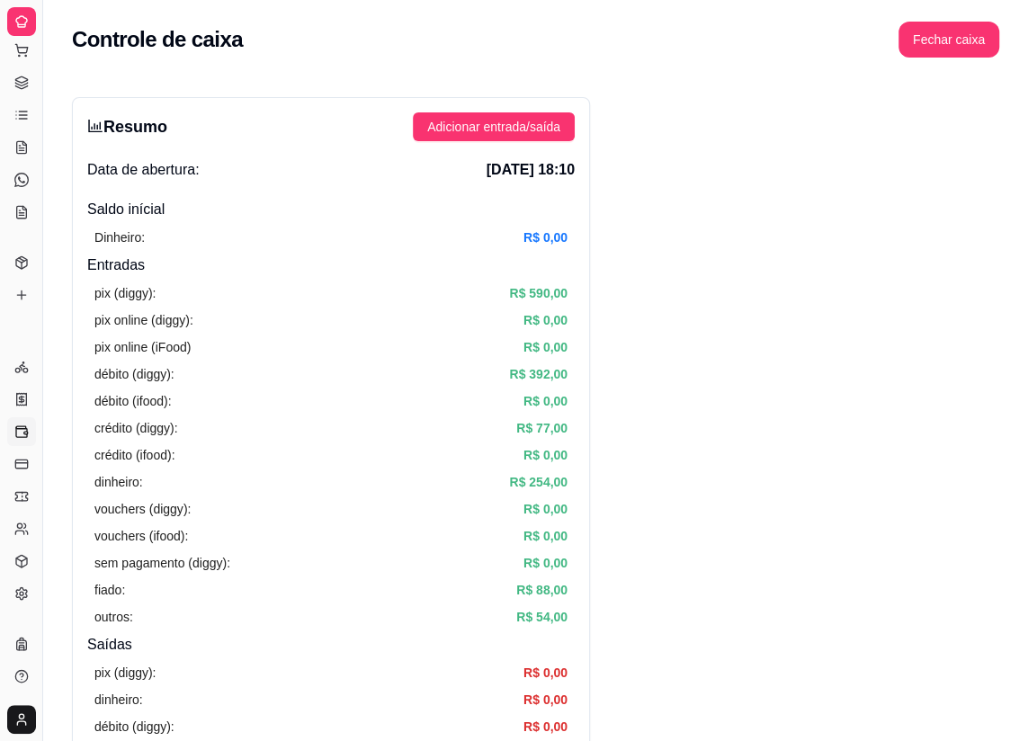
scroll to position [81, 0]
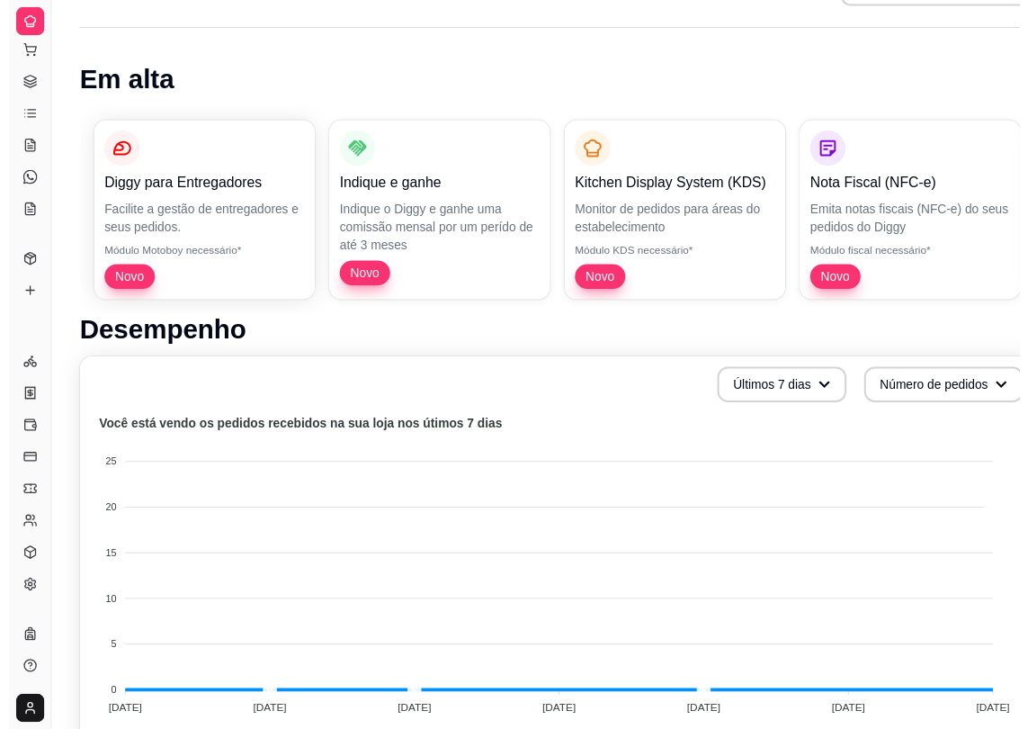
scroll to position [884, 0]
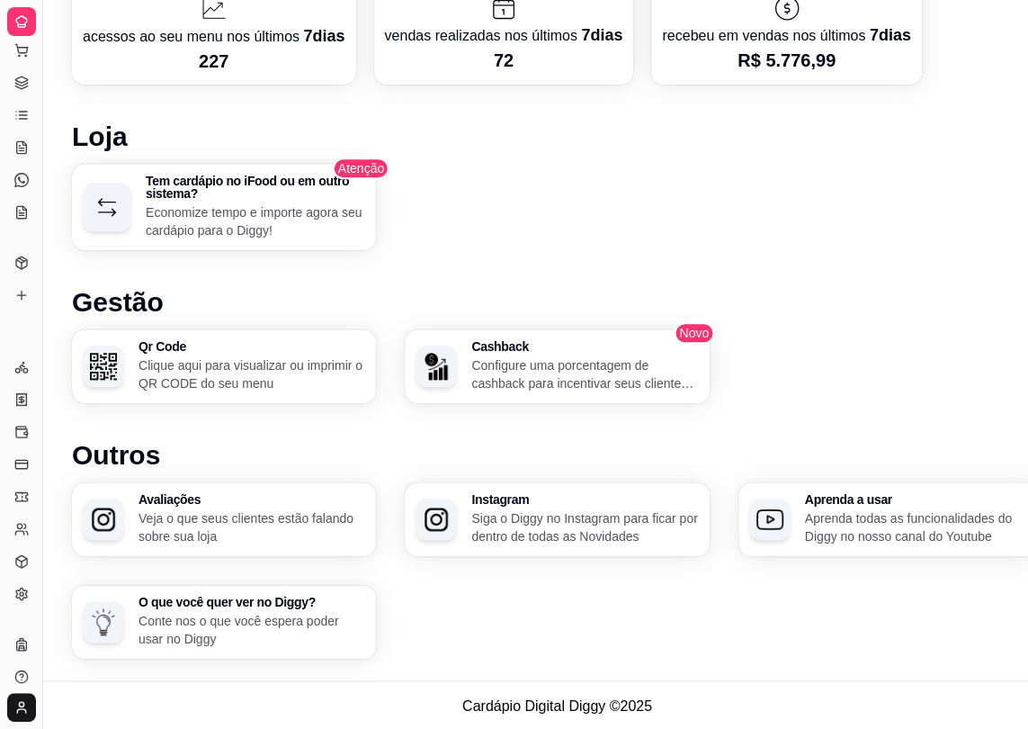
drag, startPoint x: 702, startPoint y: 222, endPoint x: 588, endPoint y: 230, distance: 114.6
click at [702, 222] on div "Tem cardápio no iFood ou em outro sistema? Economize tempo e importe agora seu …" at bounding box center [557, 207] width 971 height 86
click at [705, 208] on div "Tem cardápio no iFood ou em outro sistema? Economize tempo e importe agora seu …" at bounding box center [557, 207] width 971 height 86
click at [700, 214] on div "Tem cardápio no iFood ou em outro sistema? Economize tempo e importe agora seu …" at bounding box center [557, 207] width 971 height 86
click at [696, 211] on div "Tem cardápio no iFood ou em outro sistema? Economize tempo e importe agora seu …" at bounding box center [557, 207] width 971 height 86
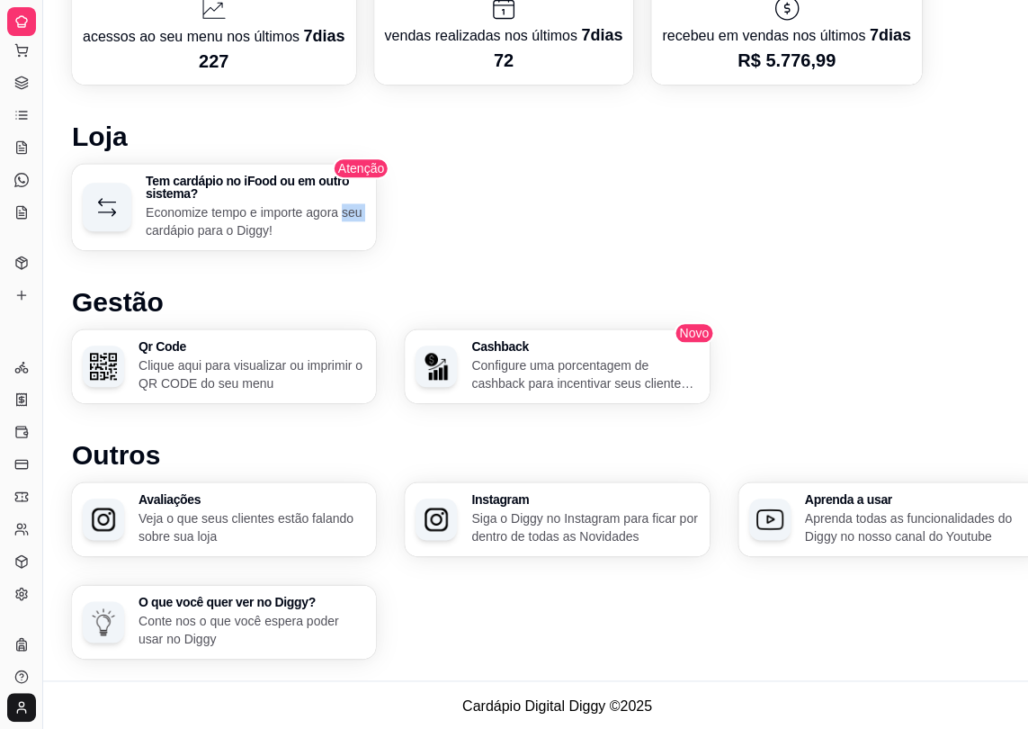
click at [696, 211] on div "Tem cardápio no iFood ou em outro sistema? Economize tempo e importe agora seu …" at bounding box center [557, 207] width 971 height 86
drag, startPoint x: 696, startPoint y: 211, endPoint x: 694, endPoint y: 220, distance: 9.2
click at [696, 212] on div "Tem cardápio no iFood ou em outro sistema? Economize tempo e importe agora seu …" at bounding box center [557, 207] width 971 height 86
click at [694, 220] on div "Tem cardápio no iFood ou em outro sistema? Economize tempo e importe agora seu …" at bounding box center [557, 207] width 971 height 86
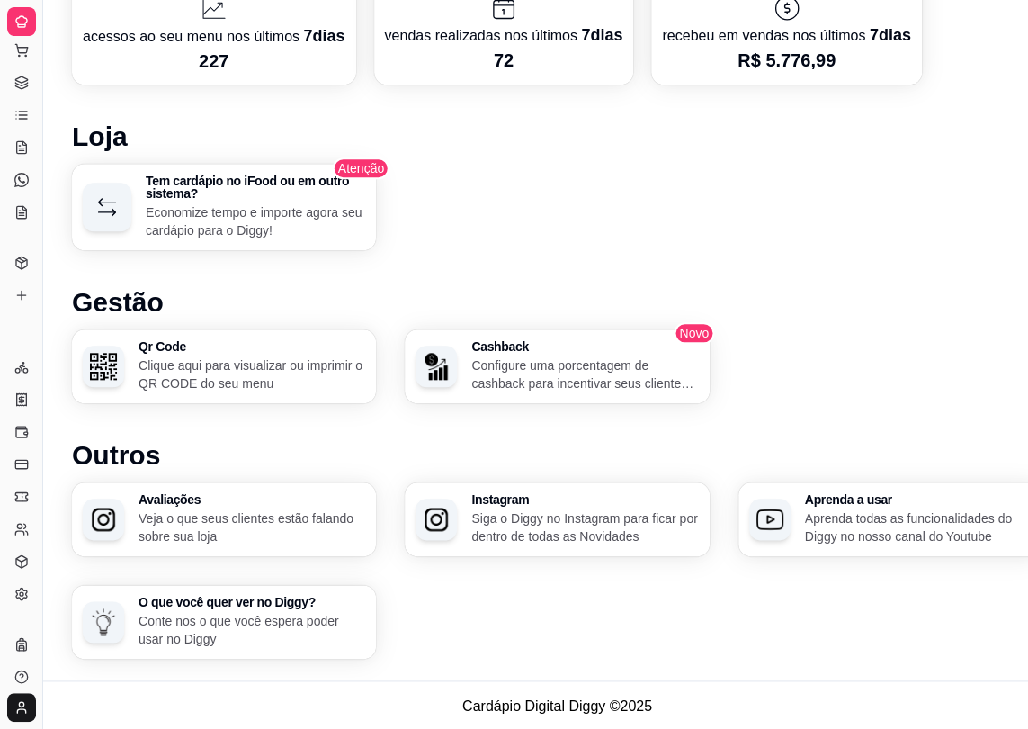
click at [694, 220] on div "Tem cardápio no iFood ou em outro sistema? Economize tempo e importe agora seu …" at bounding box center [557, 207] width 971 height 86
click at [695, 215] on div "Tem cardápio no iFood ou em outro sistema? Economize tempo e importe agora seu …" at bounding box center [557, 207] width 971 height 86
click at [695, 193] on div "Tem cardápio no iFood ou em outro sistema? Economize tempo e importe agora seu …" at bounding box center [557, 207] width 971 height 86
click at [695, 214] on div "Tem cardápio no iFood ou em outro sistema? Economize tempo e importe agora seu …" at bounding box center [557, 207] width 971 height 86
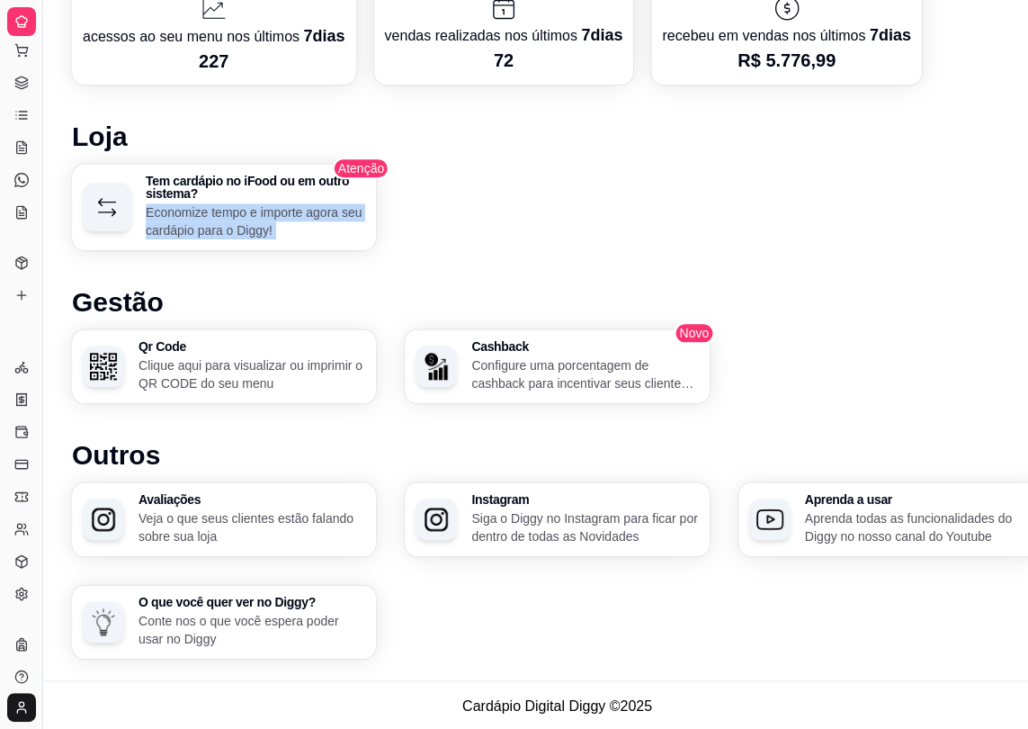
click at [695, 214] on div "Tem cardápio no iFood ou em outro sistema? Economize tempo e importe agora seu …" at bounding box center [557, 207] width 971 height 86
click at [695, 202] on div "Tem cardápio no iFood ou em outro sistema? Economize tempo e importe agora seu …" at bounding box center [557, 207] width 971 height 86
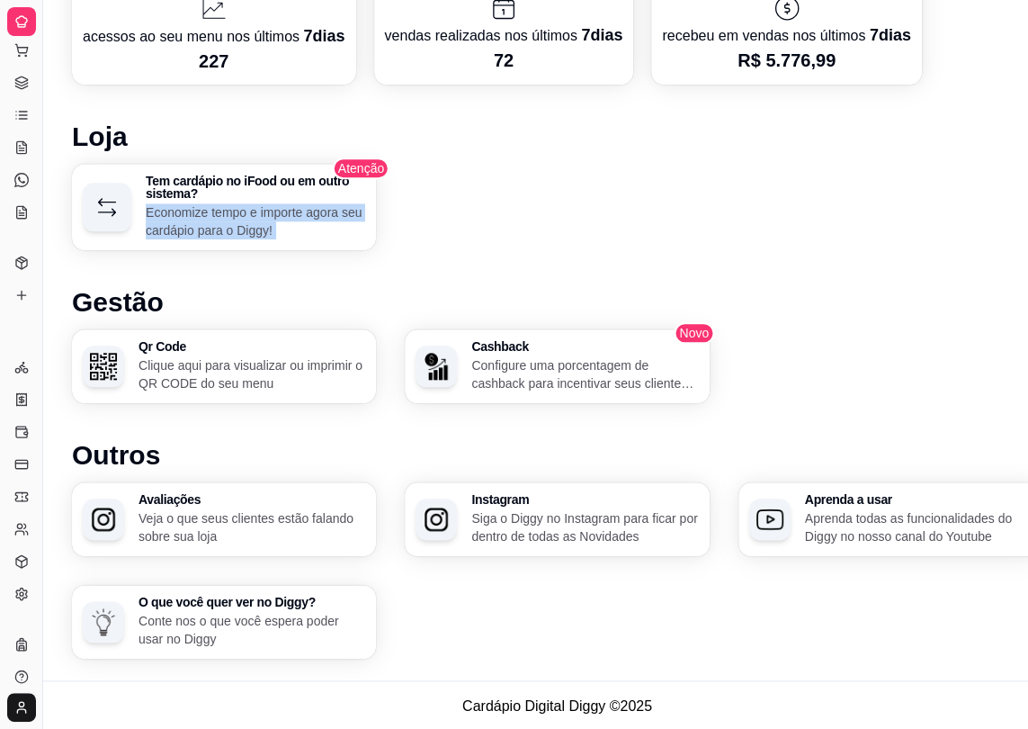
click at [695, 198] on div "Tem cardápio no iFood ou em outro sistema? Economize tempo e importe agora seu …" at bounding box center [557, 207] width 971 height 86
click at [695, 200] on div "Tem cardápio no iFood ou em outro sistema? Economize tempo e importe agora seu …" at bounding box center [557, 207] width 971 height 86
click at [695, 203] on div "Tem cardápio no iFood ou em outro sistema? Economize tempo e importe agora seu …" at bounding box center [557, 207] width 971 height 86
click at [696, 205] on div "Tem cardápio no iFood ou em outro sistema? Economize tempo e importe agora seu …" at bounding box center [557, 207] width 971 height 86
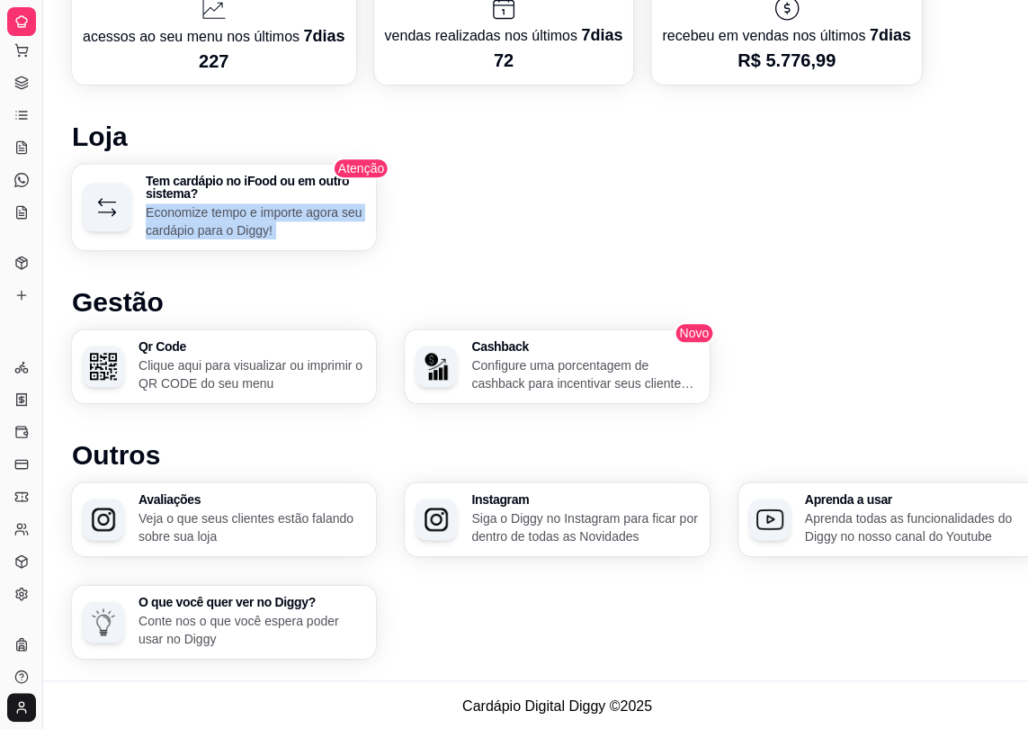
click at [696, 205] on div "Tem cardápio no iFood ou em outro sistema? Economize tempo e importe agora seu …" at bounding box center [557, 207] width 971 height 86
